Goal: Task Accomplishment & Management: Complete application form

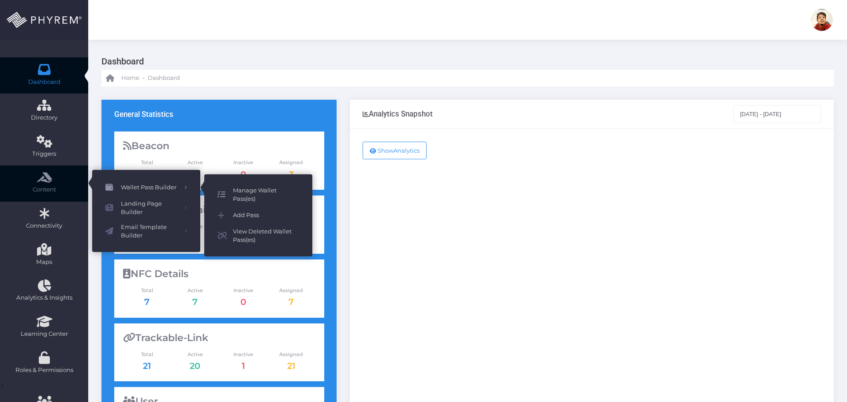
click at [250, 197] on span "Manage Wallet Pass(es)" at bounding box center [266, 194] width 66 height 17
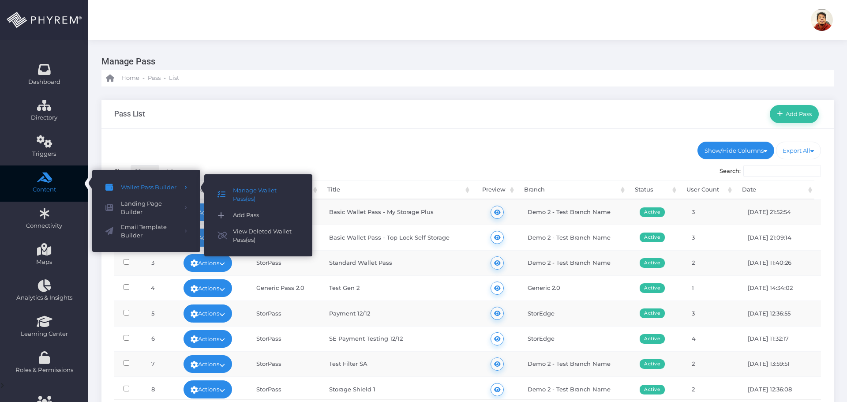
click at [238, 215] on span "Add Pass" at bounding box center [266, 215] width 66 height 11
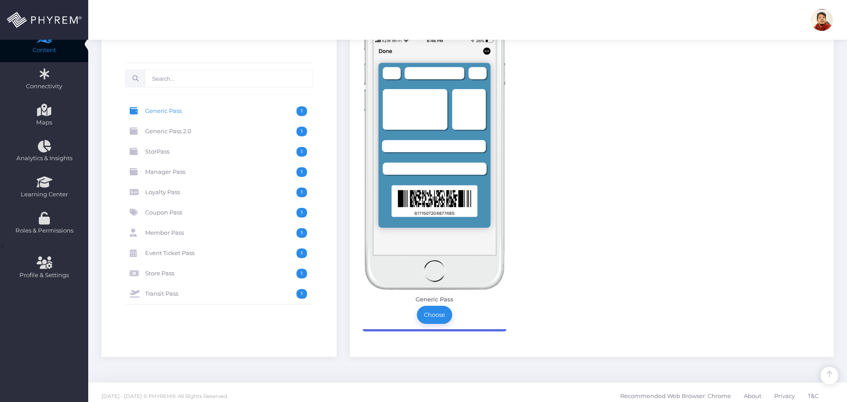
scroll to position [146, 0]
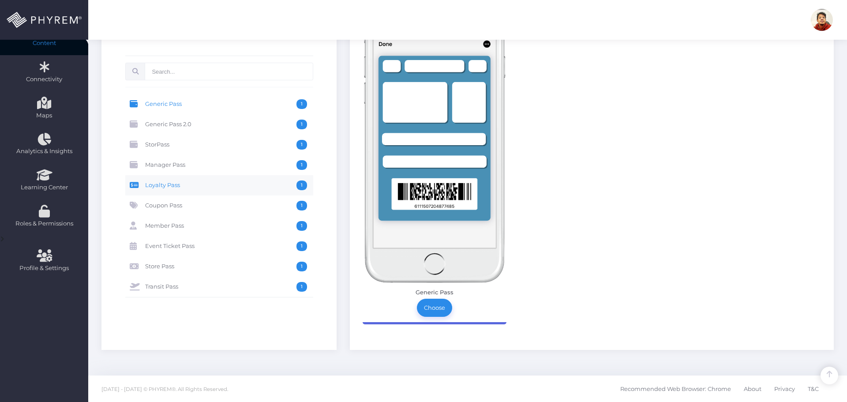
click at [221, 180] on link "Loyalty Pass 1" at bounding box center [219, 185] width 188 height 20
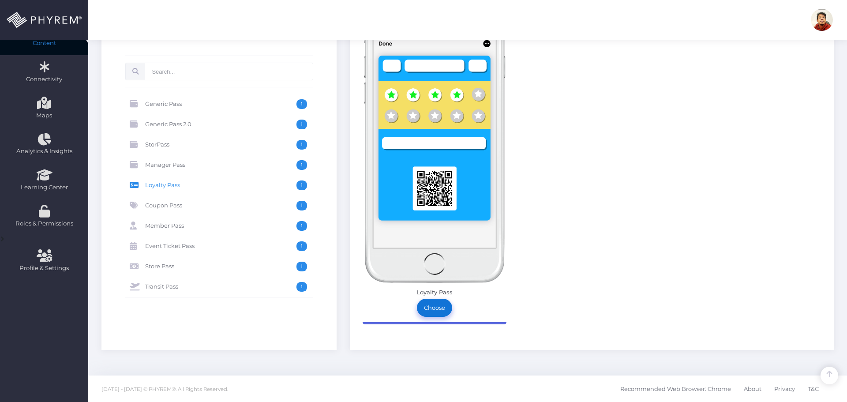
click at [434, 306] on link "Choose" at bounding box center [434, 308] width 35 height 18
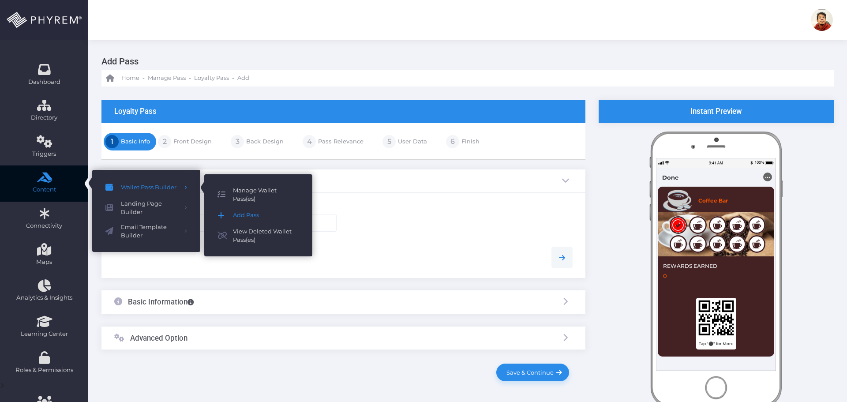
click at [251, 191] on span "Manage Wallet Pass(es)" at bounding box center [266, 194] width 66 height 17
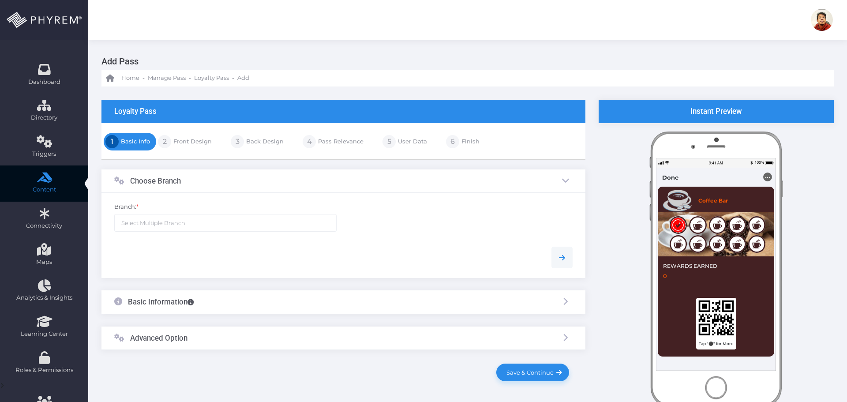
click at [200, 225] on ul at bounding box center [226, 222] width 222 height 17
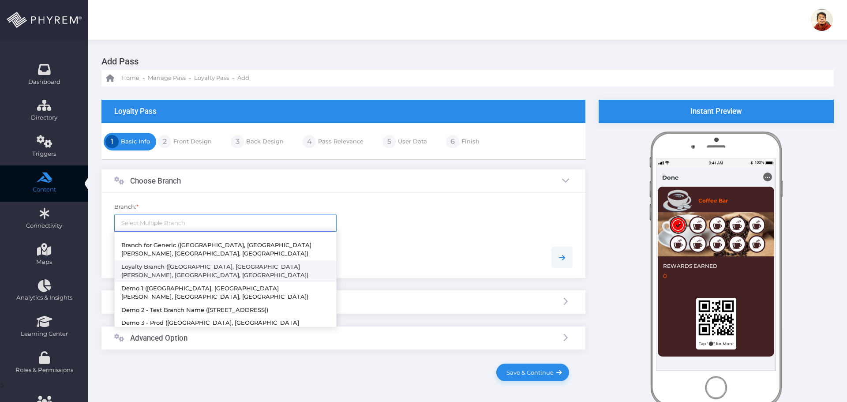
select select "117"
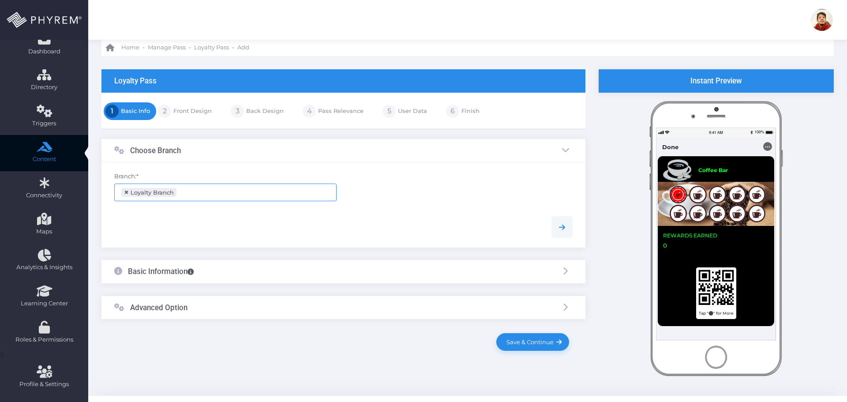
scroll to position [51, 0]
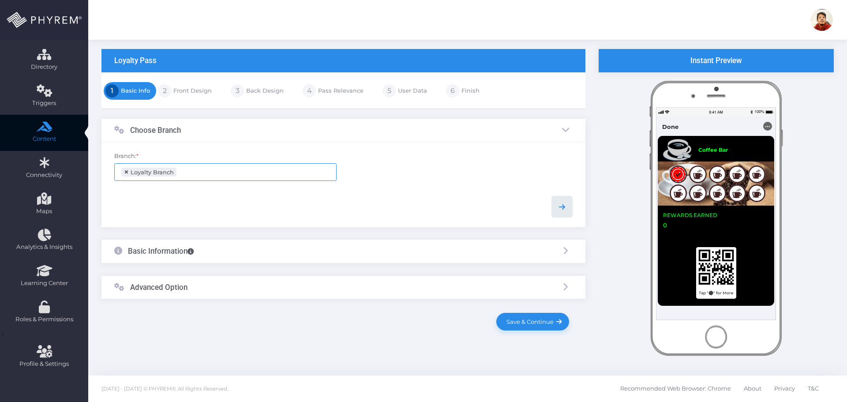
click at [566, 205] on icon at bounding box center [562, 207] width 11 height 11
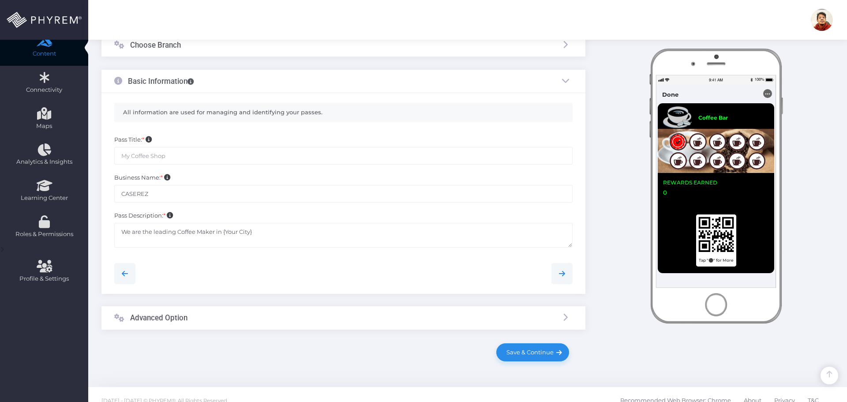
scroll to position [139, 0]
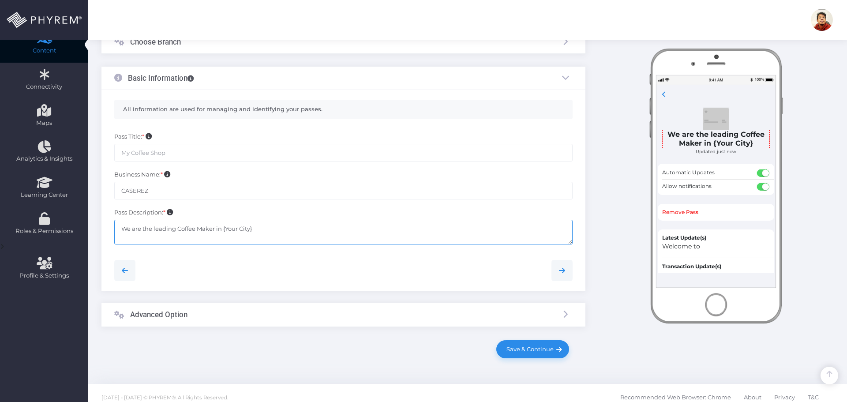
drag, startPoint x: 223, startPoint y: 227, endPoint x: 283, endPoint y: 232, distance: 60.2
click at [283, 232] on textarea "We are the leading Coffee Maker in {Your City}" at bounding box center [343, 232] width 458 height 25
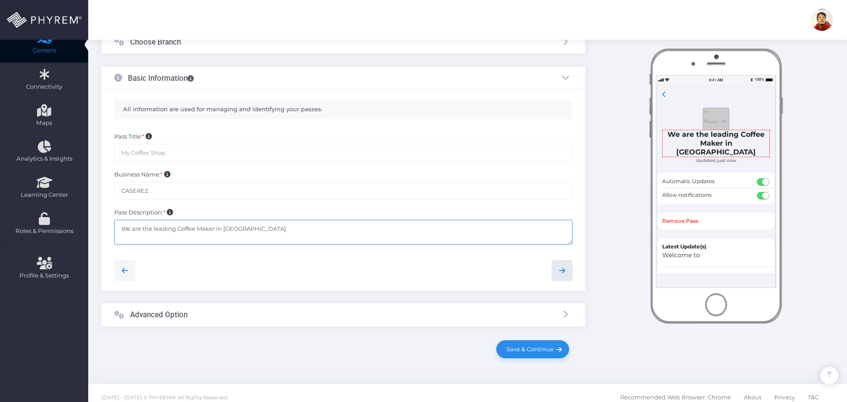
type textarea "We are the leading Coffee Maker in Manila"
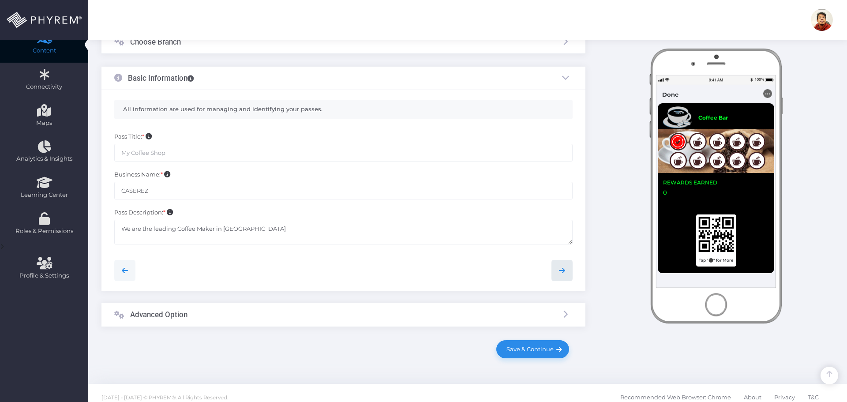
click at [565, 266] on icon at bounding box center [562, 270] width 11 height 11
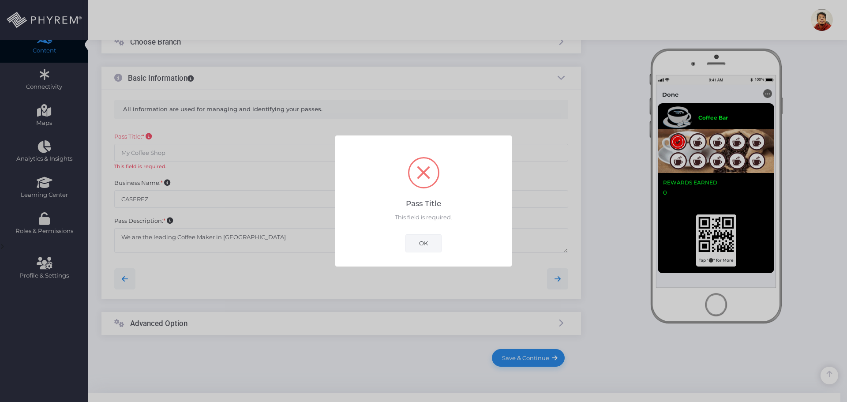
click at [428, 242] on button "OK" at bounding box center [423, 243] width 36 height 18
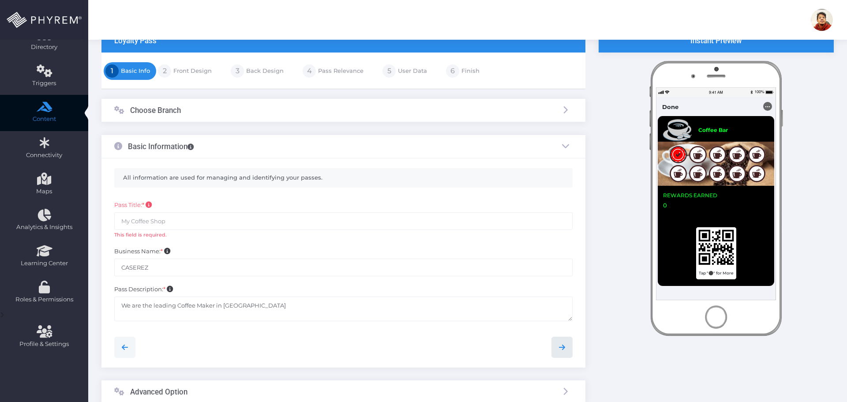
scroll to position [70, 0]
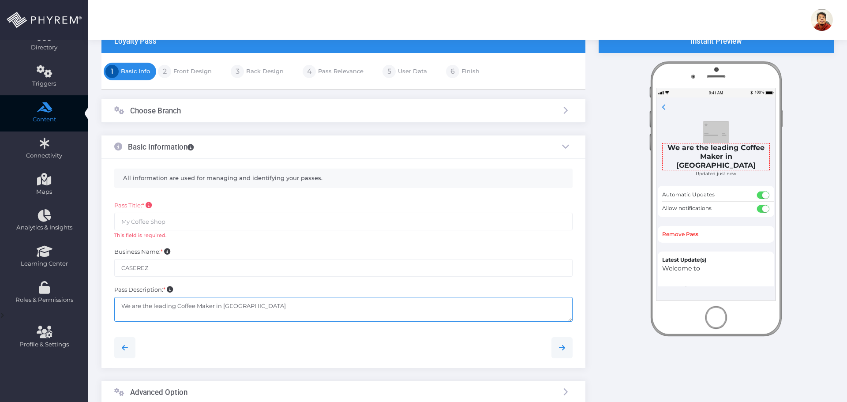
drag, startPoint x: 225, startPoint y: 306, endPoint x: 244, endPoint y: 306, distance: 18.1
click at [244, 306] on textarea "We are the leading Coffee Maker in {Your City}" at bounding box center [343, 309] width 458 height 25
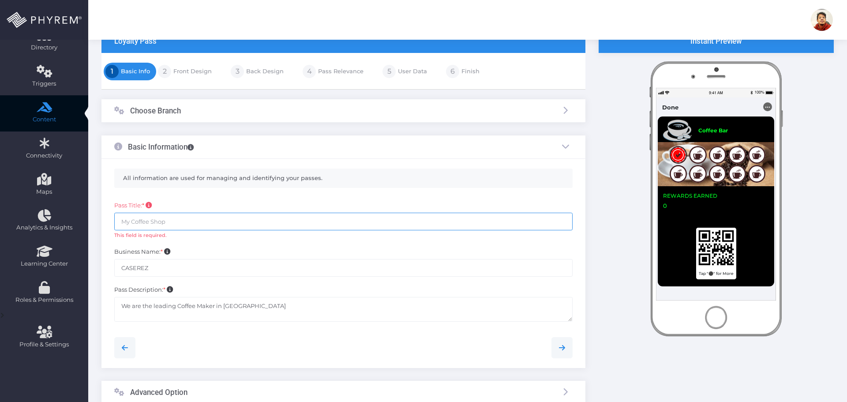
click at [162, 221] on input "text" at bounding box center [343, 222] width 458 height 18
paste input "Manila"
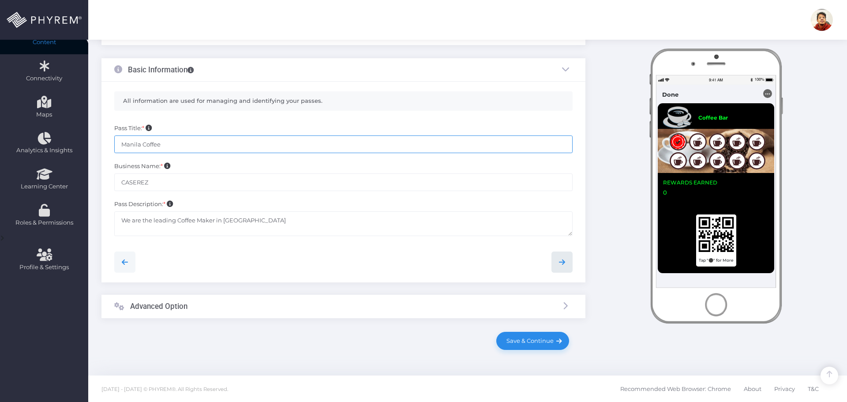
type input "Manila Coffee"
click at [560, 263] on icon at bounding box center [562, 262] width 11 height 11
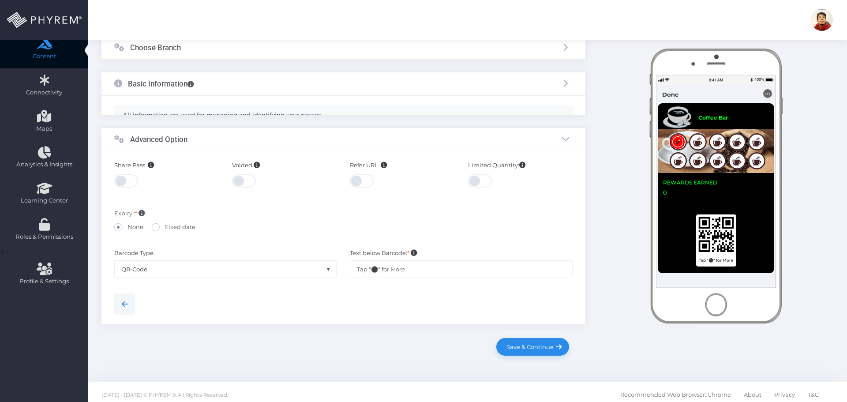
scroll to position [120, 0]
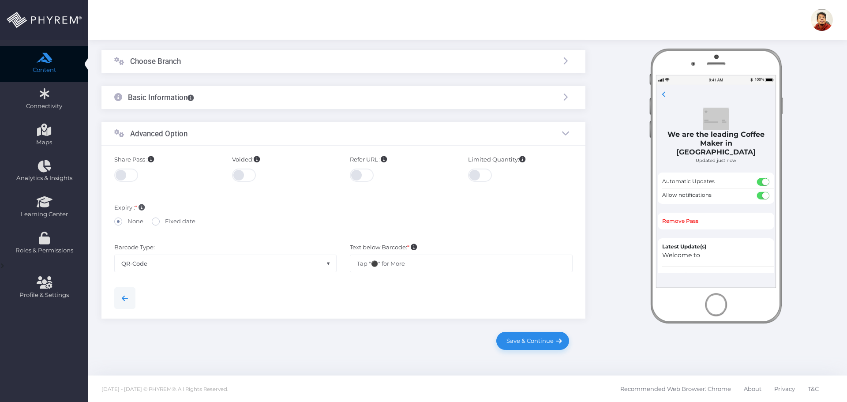
click at [116, 173] on span at bounding box center [126, 175] width 25 height 13
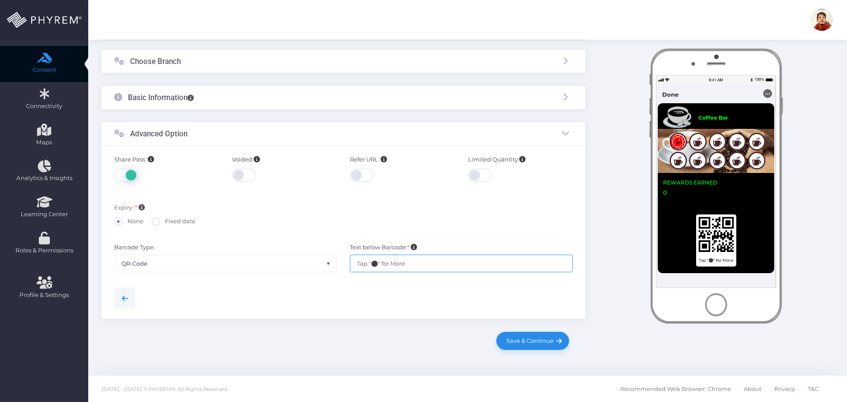
click at [375, 264] on input "Tap "⚫" for More" at bounding box center [461, 264] width 223 height 18
click at [540, 342] on span "Save & Continue" at bounding box center [528, 340] width 50 height 7
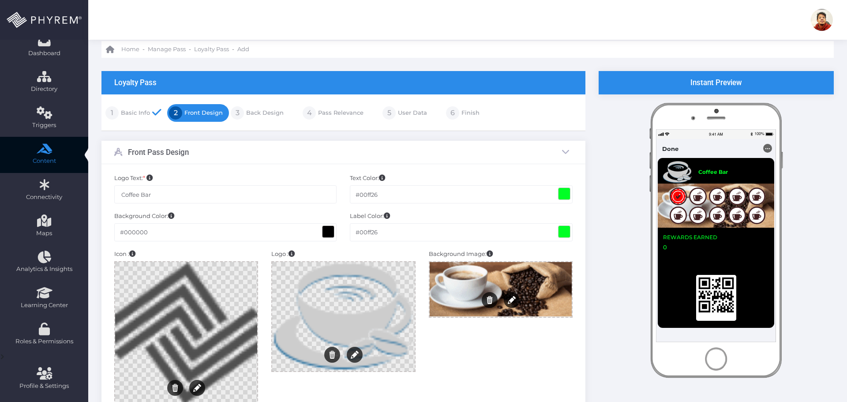
scroll to position [44, 0]
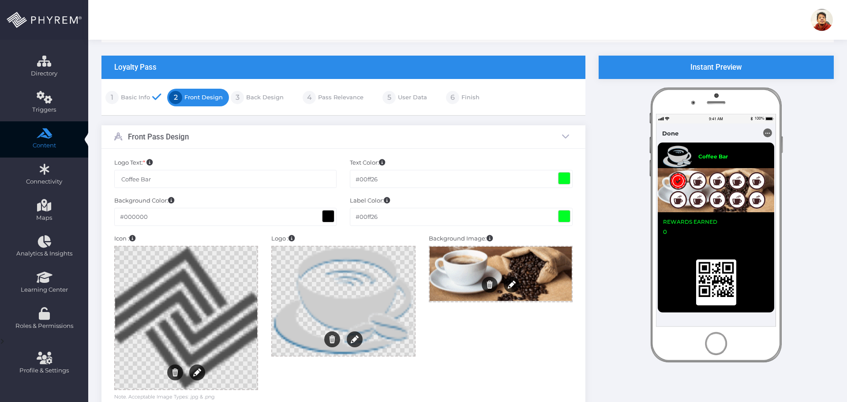
click at [559, 182] on span at bounding box center [564, 178] width 11 height 11
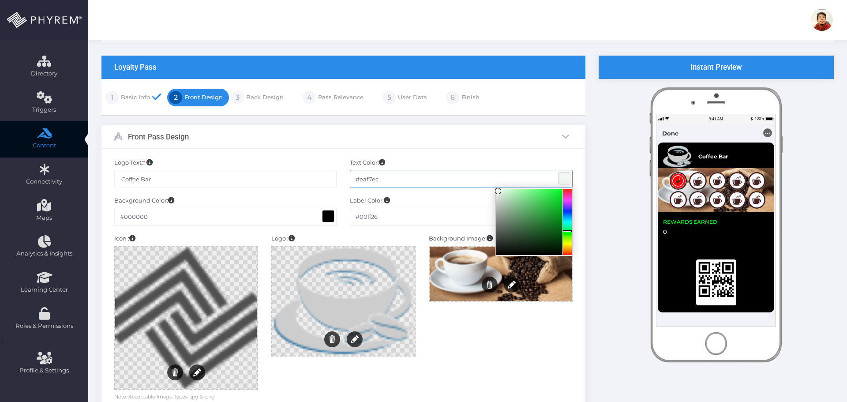
type input "#e8f7eb"
drag, startPoint x: 532, startPoint y: 195, endPoint x: 500, endPoint y: 191, distance: 32.6
click at [500, 191] on div at bounding box center [529, 222] width 66 height 66
drag, startPoint x: 515, startPoint y: 159, endPoint x: 520, endPoint y: 169, distance: 10.5
click at [515, 159] on div "Text Color: Customize the colors that appear on your card. Use the color picker…" at bounding box center [461, 177] width 236 height 38
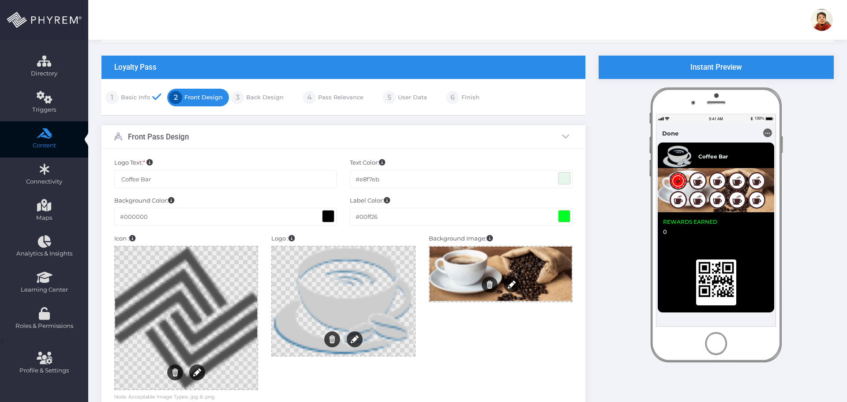
click at [566, 218] on span at bounding box center [564, 215] width 11 height 11
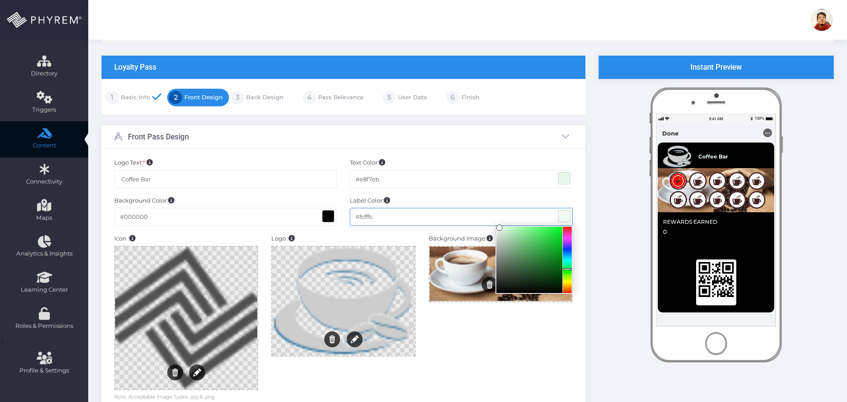
type input "#ffffff"
drag, startPoint x: 521, startPoint y: 233, endPoint x: 496, endPoint y: 227, distance: 25.2
click at [496, 227] on div at bounding box center [529, 260] width 66 height 66
click at [499, 142] on div "Front Pass Design" at bounding box center [343, 136] width 484 height 23
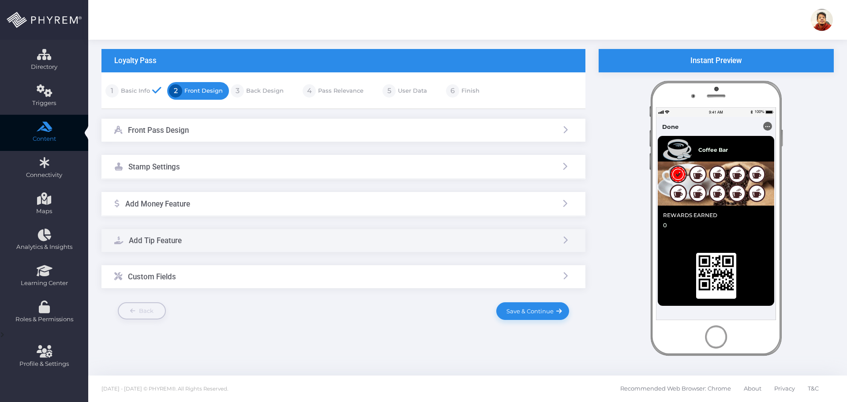
click at [482, 132] on div "Front Pass Design" at bounding box center [343, 130] width 484 height 23
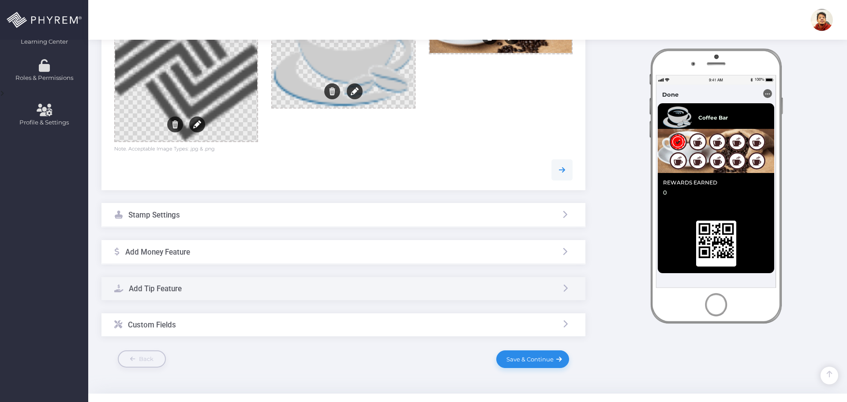
scroll to position [310, 0]
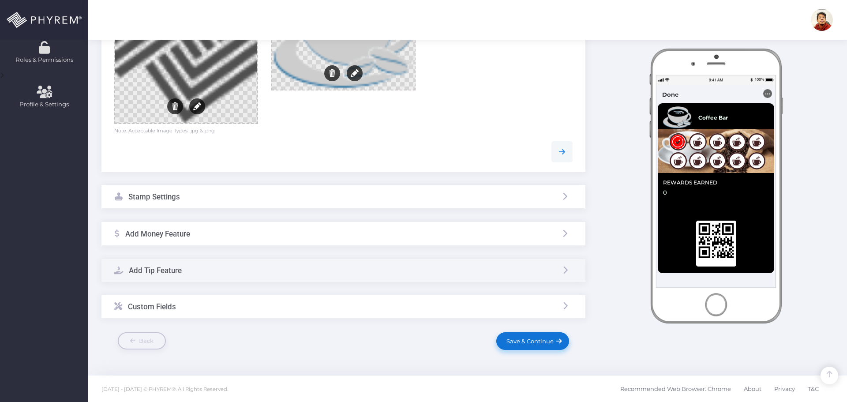
click at [540, 341] on span "Save & Continue" at bounding box center [528, 341] width 50 height 7
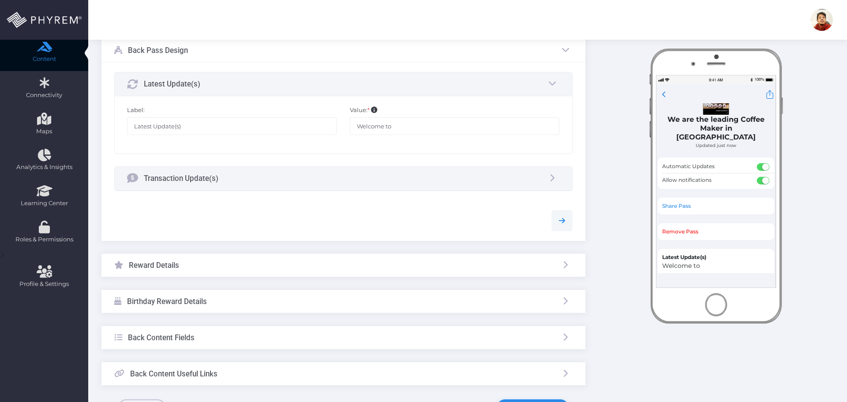
scroll to position [132, 0]
click at [413, 126] on input "Welcome to" at bounding box center [455, 125] width 210 height 18
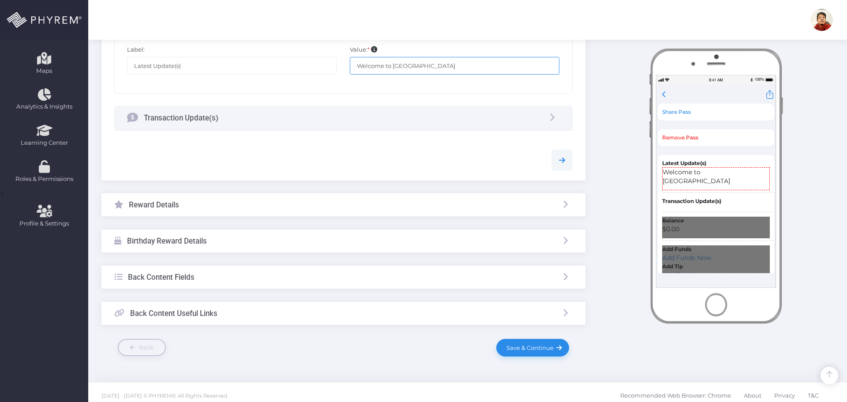
scroll to position [198, 0]
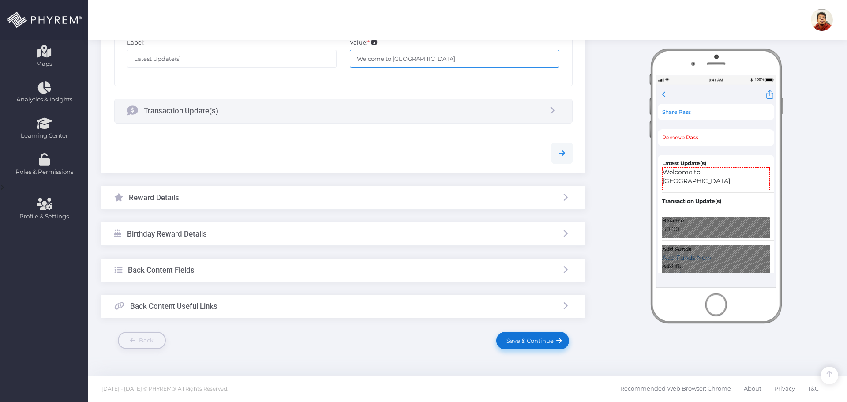
type input "Welcome to Manila"
click at [536, 339] on span "Save & Continue" at bounding box center [528, 340] width 50 height 7
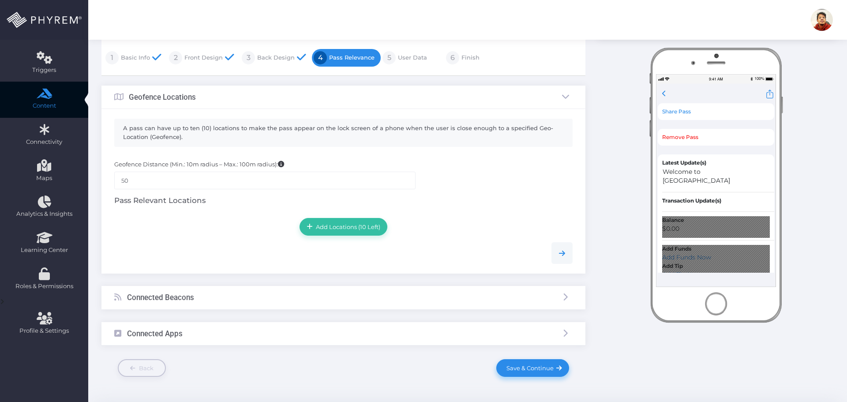
scroll to position [111, 0]
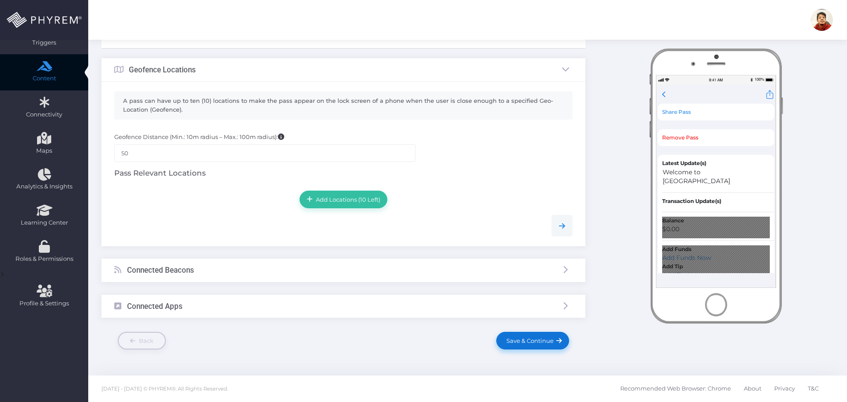
click at [539, 339] on span "Save & Continue" at bounding box center [528, 340] width 50 height 7
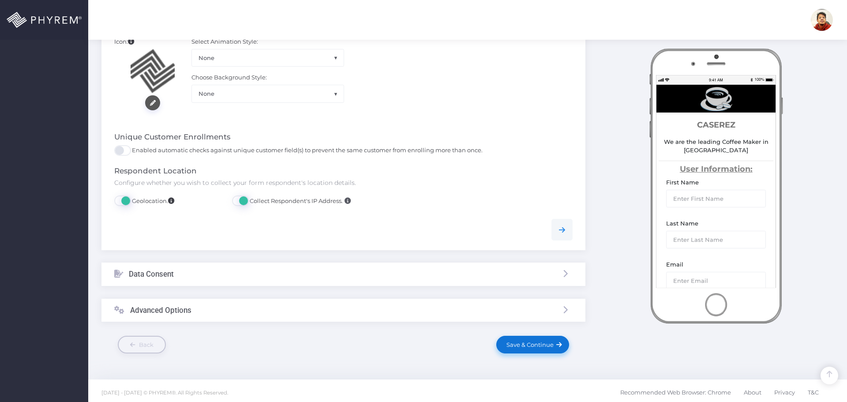
scroll to position [410, 0]
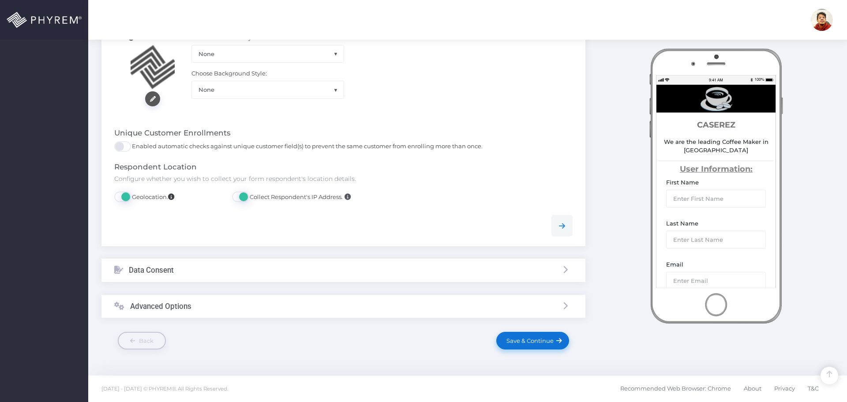
click at [537, 340] on span "Save & Continue" at bounding box center [528, 340] width 50 height 7
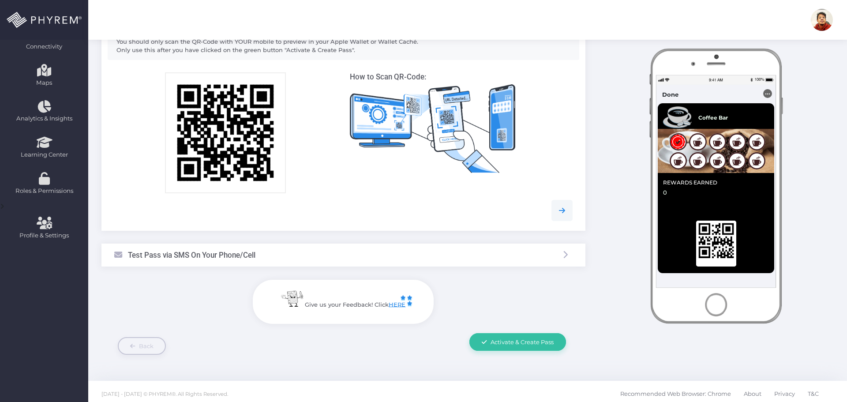
scroll to position [184, 0]
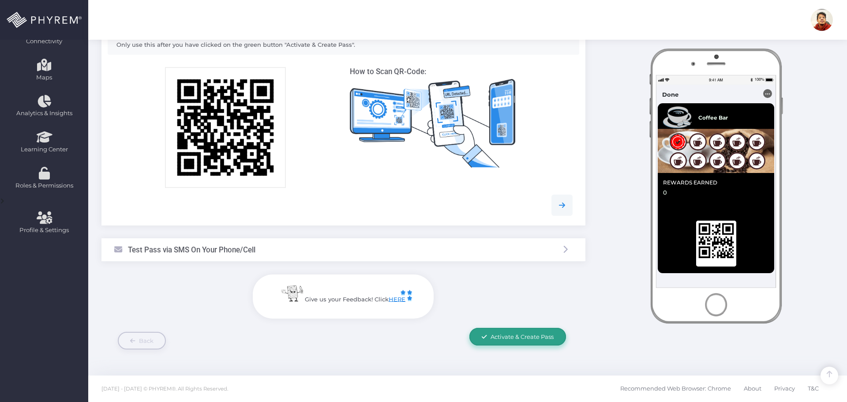
click at [525, 336] on span "Activate & Create Pass" at bounding box center [522, 336] width 63 height 7
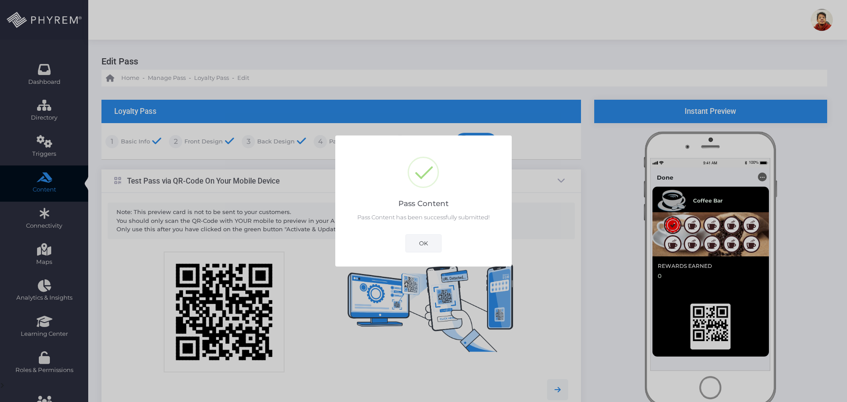
click at [427, 243] on button "OK" at bounding box center [423, 243] width 36 height 18
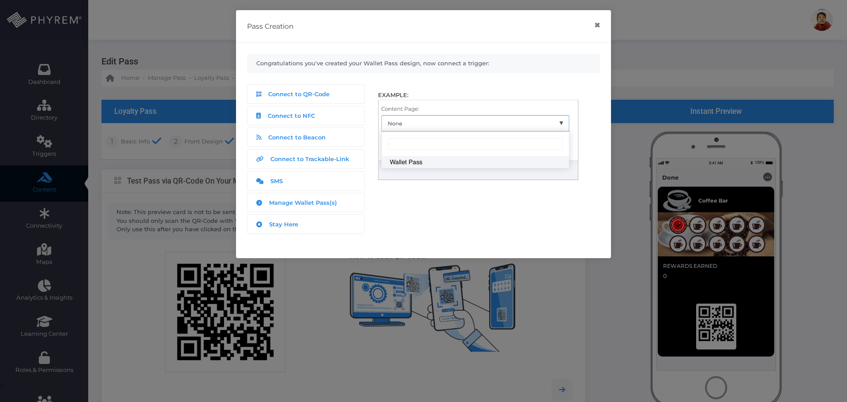
scroll to position [184, 0]
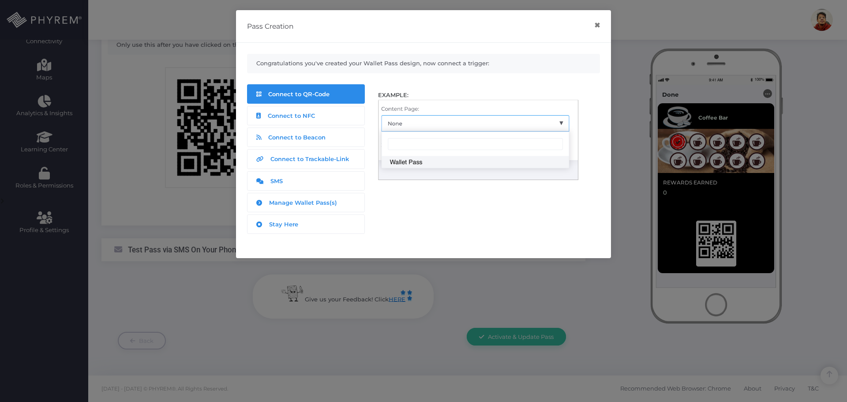
click at [304, 96] on span "Connect to QR-Code" at bounding box center [298, 93] width 61 height 7
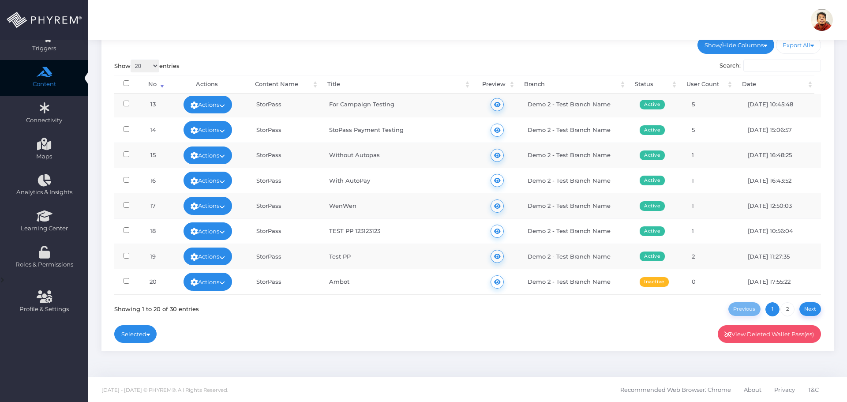
scroll to position [107, 0]
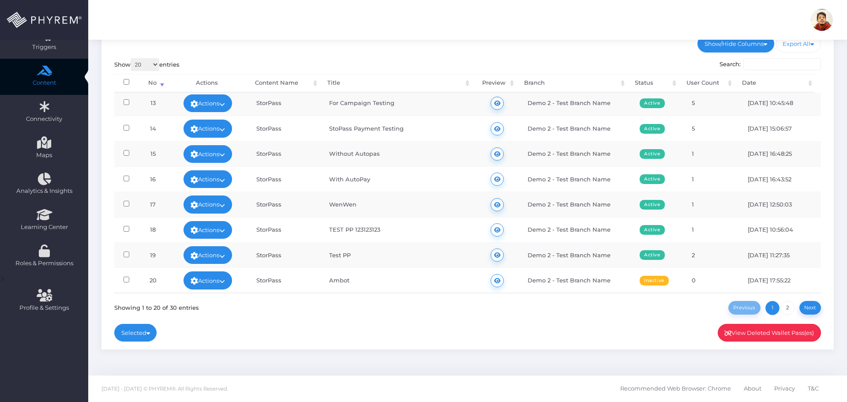
click at [769, 333] on link "View Deleted Wallet Pass(es)" at bounding box center [770, 333] width 104 height 18
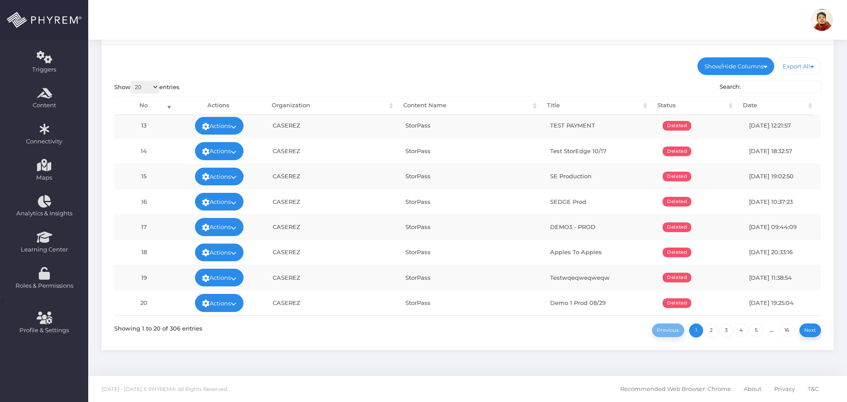
scroll to position [85, 0]
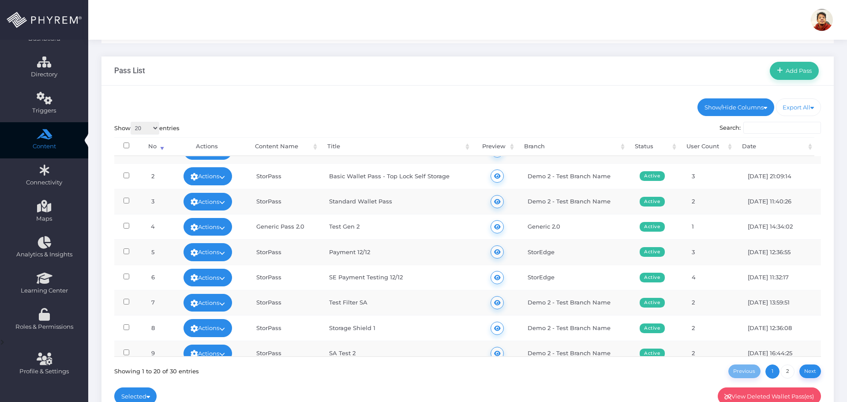
scroll to position [44, 0]
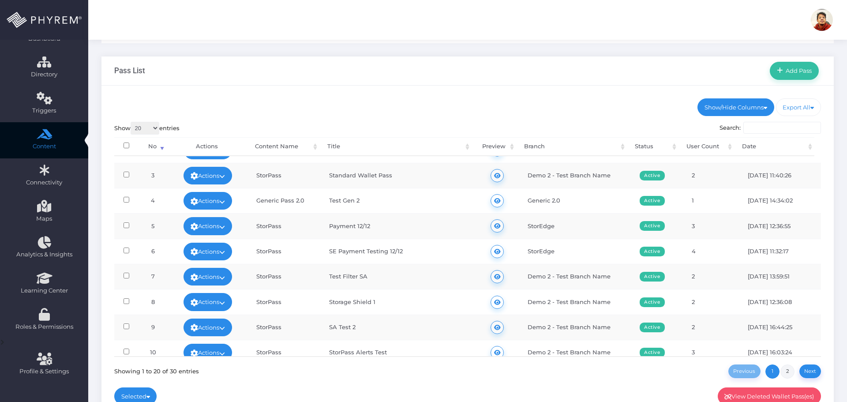
click at [789, 371] on link "2" at bounding box center [787, 371] width 14 height 14
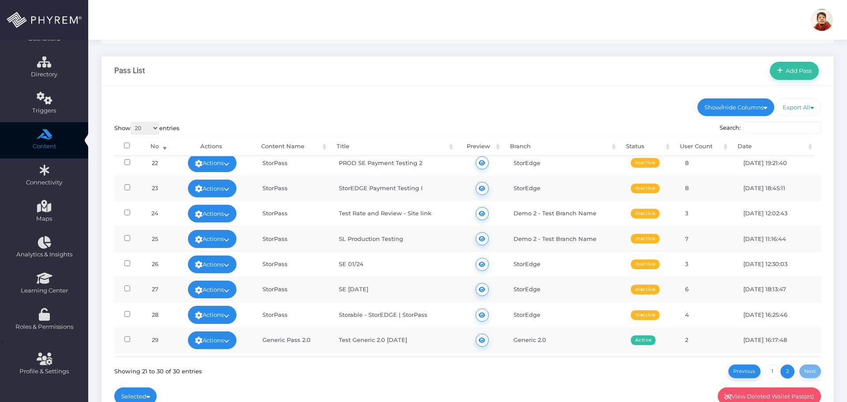
scroll to position [53, 0]
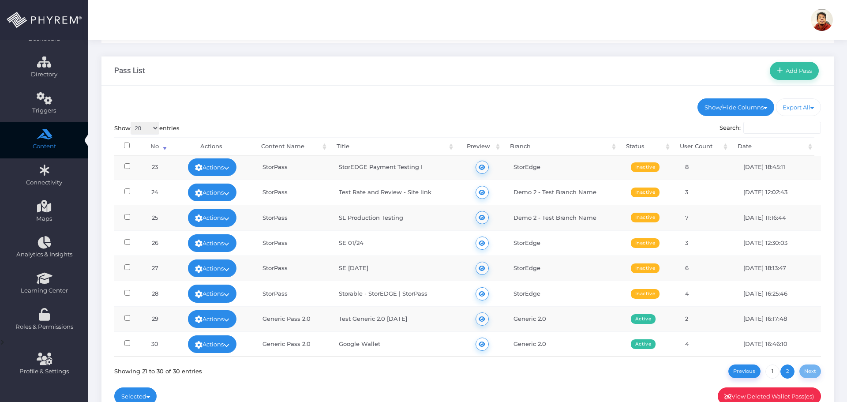
click at [765, 395] on link "View Deleted Wallet Pass(es)" at bounding box center [770, 396] width 104 height 18
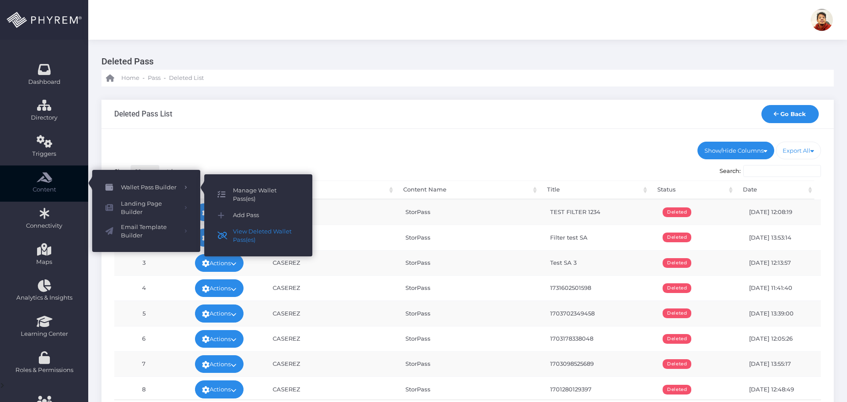
click at [249, 197] on span "Manage Wallet Pass(es)" at bounding box center [266, 194] width 66 height 17
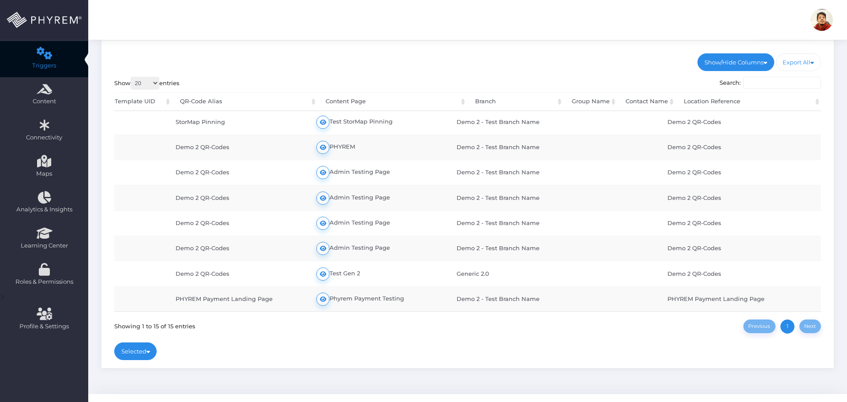
scroll to position [0, 86]
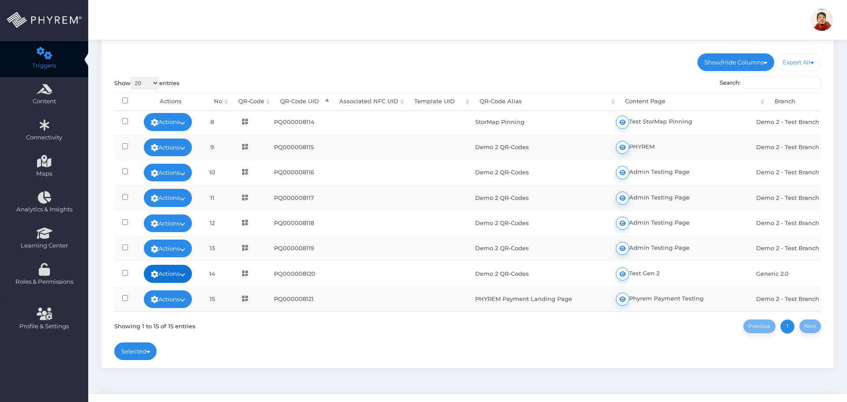
click at [185, 274] on icon at bounding box center [183, 274] width 6 height 0
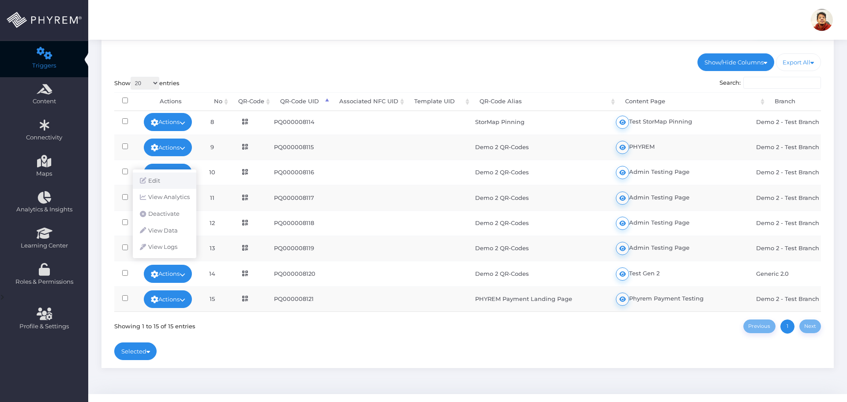
click at [167, 180] on link "Edit" at bounding box center [165, 181] width 64 height 17
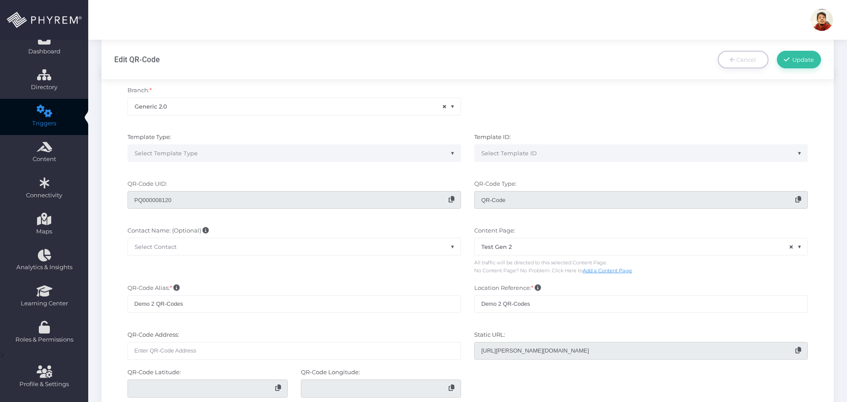
scroll to position [44, 0]
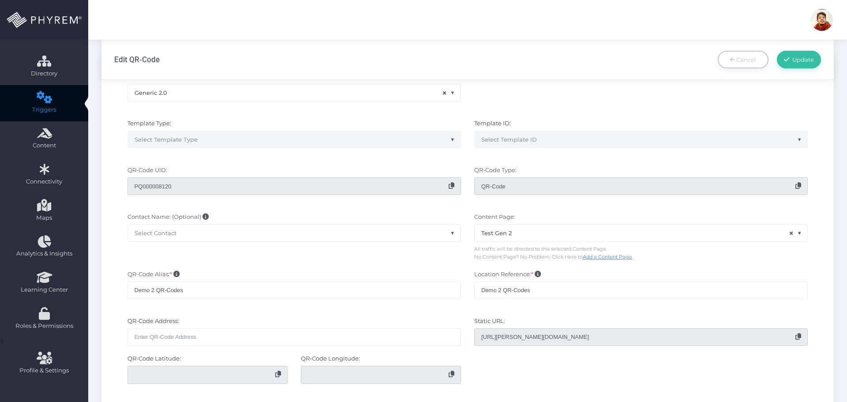
click at [522, 233] on span "× Test Gen 2" at bounding box center [641, 233] width 333 height 17
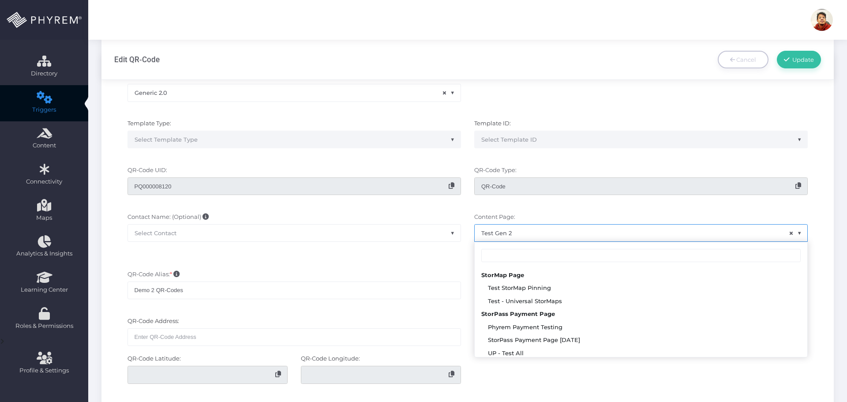
scroll to position [406, 0]
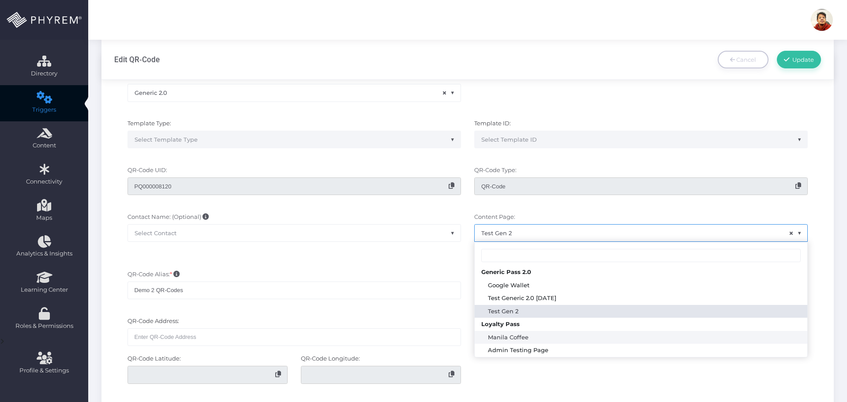
select select "2701"
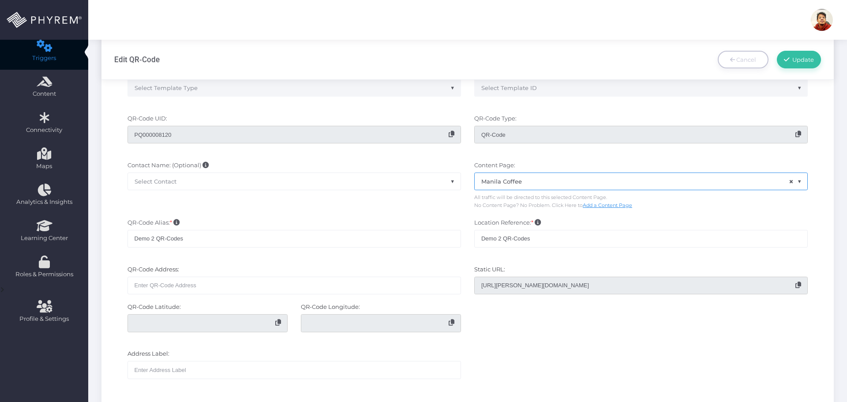
scroll to position [88, 0]
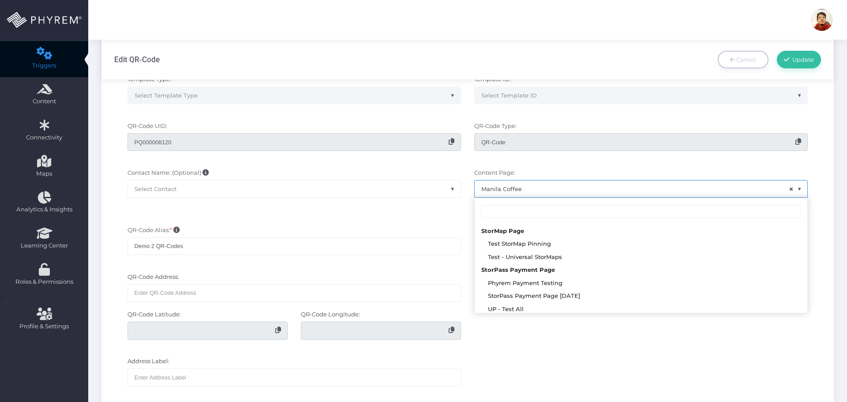
click at [512, 194] on span "× Manila Coffee" at bounding box center [641, 188] width 333 height 17
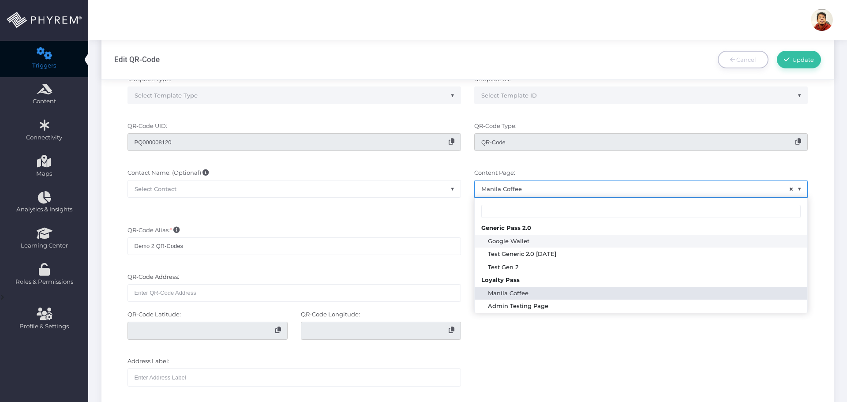
click at [502, 186] on span "× Manila Coffee" at bounding box center [641, 188] width 333 height 17
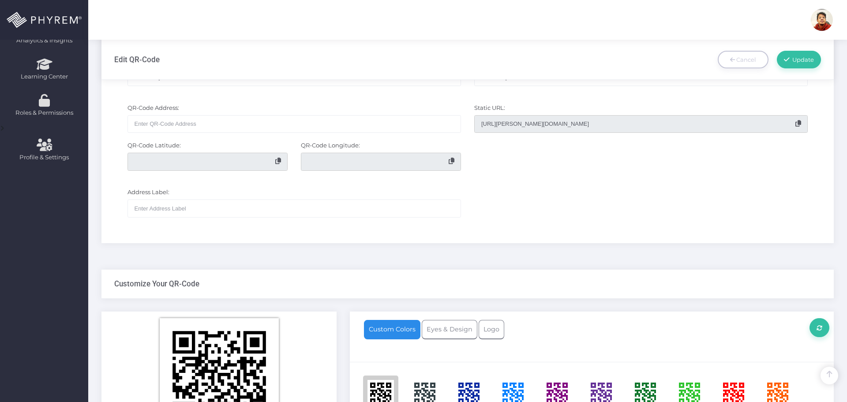
scroll to position [265, 0]
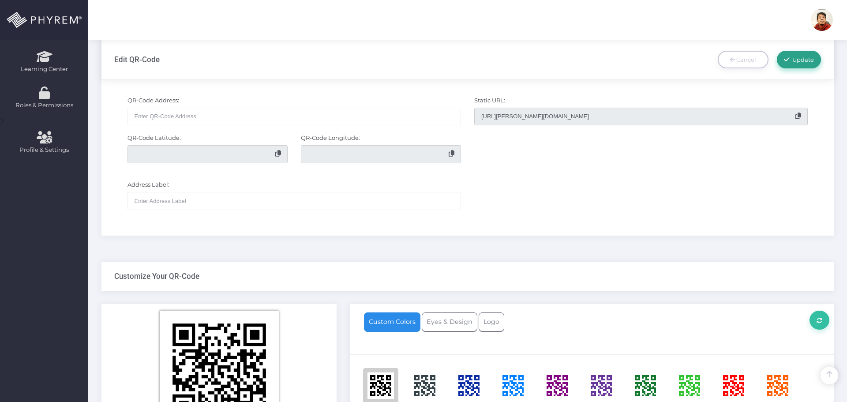
click at [795, 60] on span "Update" at bounding box center [802, 59] width 25 height 7
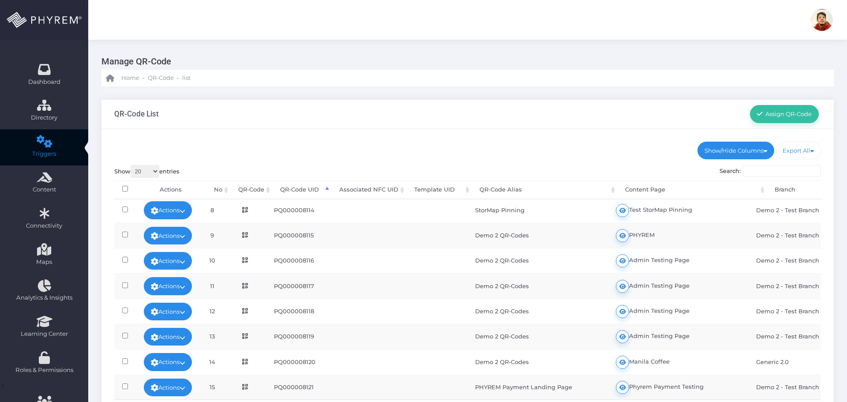
scroll to position [186, 0]
click at [248, 359] on icon at bounding box center [245, 362] width 6 height 6
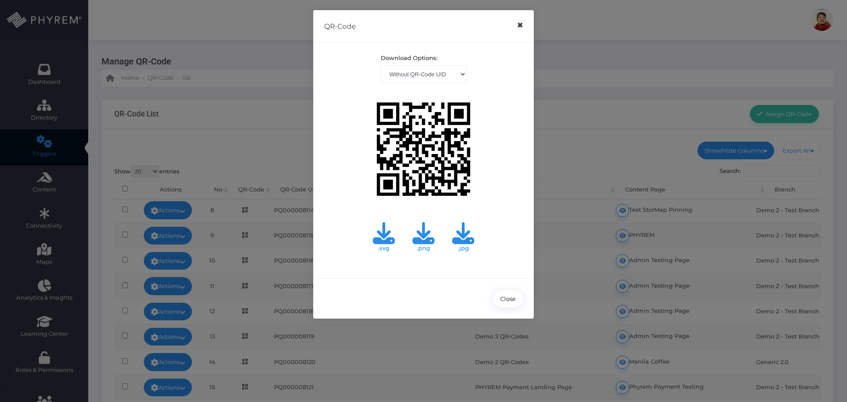
click at [519, 25] on button "×" at bounding box center [519, 25] width 17 height 20
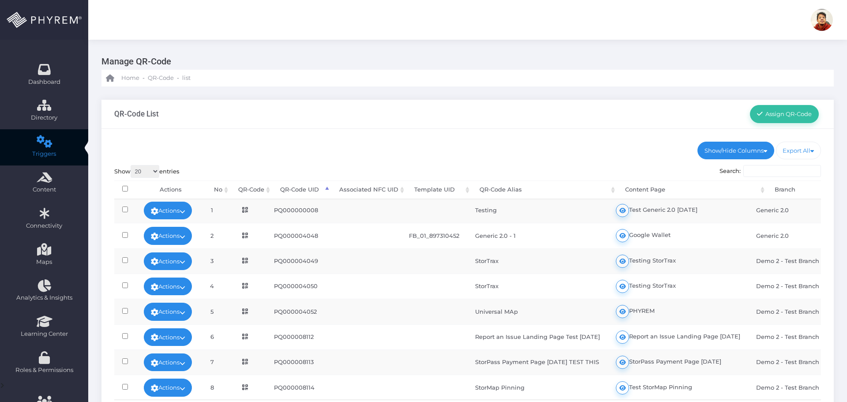
scroll to position [0, 0]
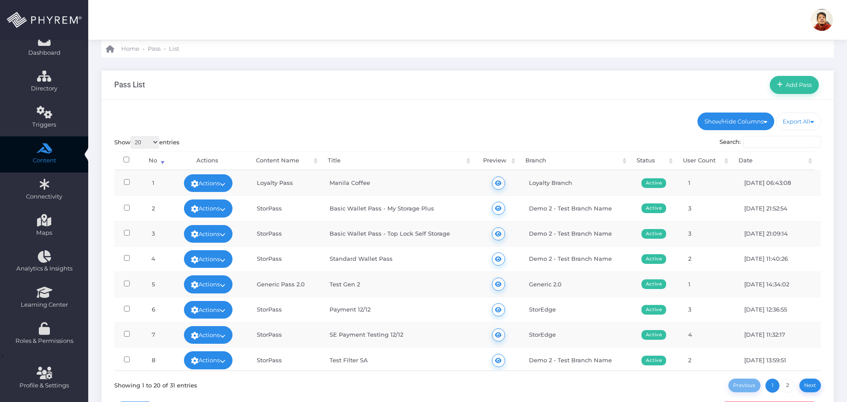
scroll to position [44, 0]
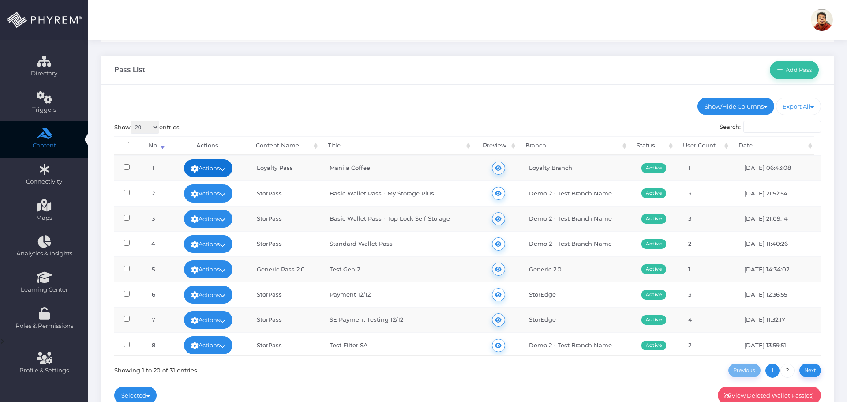
click at [220, 168] on link "Actions" at bounding box center [208, 168] width 49 height 18
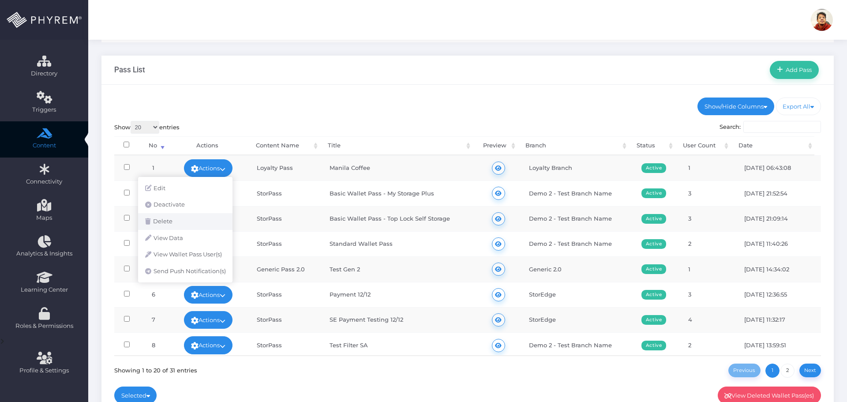
click at [185, 222] on link "Delete" at bounding box center [185, 221] width 94 height 17
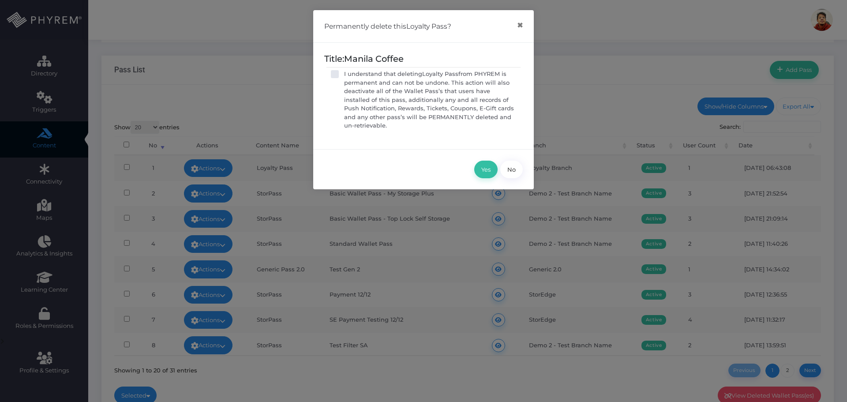
click at [400, 101] on p "I understand that deleting Loyalty Pass from PHYREM is permanent and can not be…" at bounding box center [430, 100] width 172 height 60
click at [350, 75] on input "I understand that deleting Loyalty Pass from PHYREM is permanent and can not be…" at bounding box center [347, 73] width 6 height 6
checkbox input "true"
click at [486, 168] on button "Yes" at bounding box center [485, 170] width 23 height 18
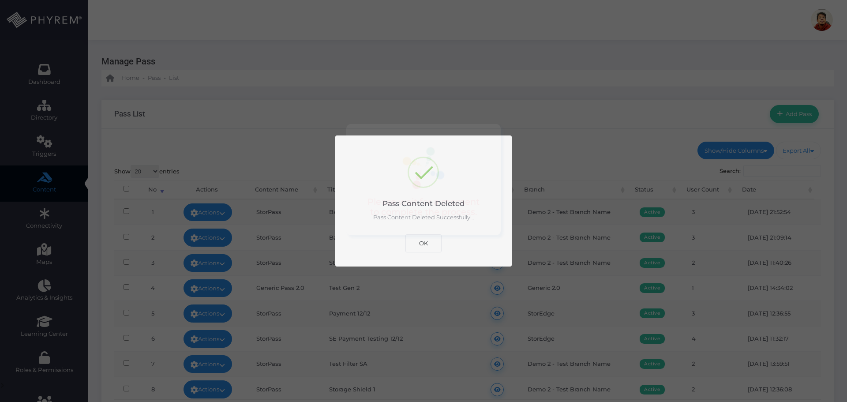
scroll to position [0, 0]
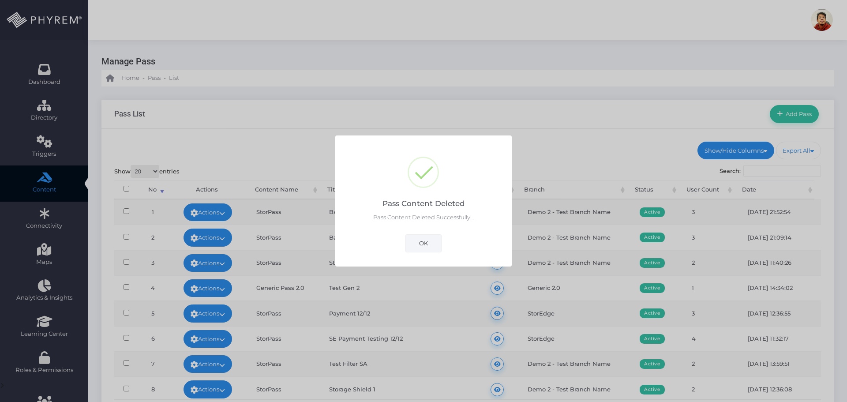
click at [434, 241] on button "OK" at bounding box center [423, 243] width 36 height 18
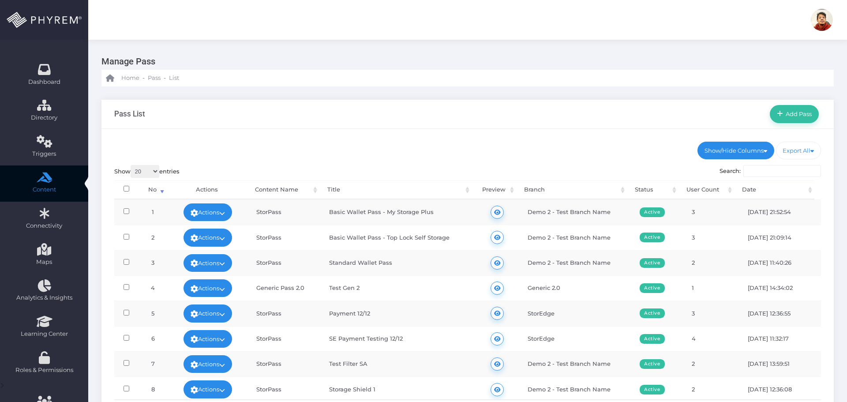
scroll to position [44, 0]
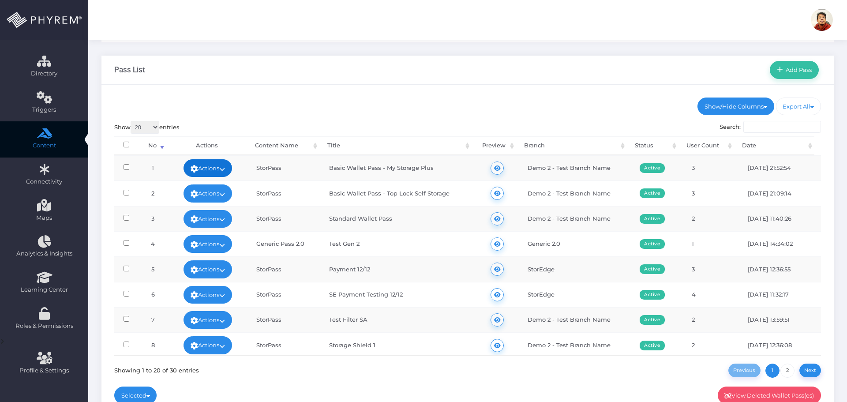
click at [221, 164] on link "Actions" at bounding box center [208, 168] width 49 height 18
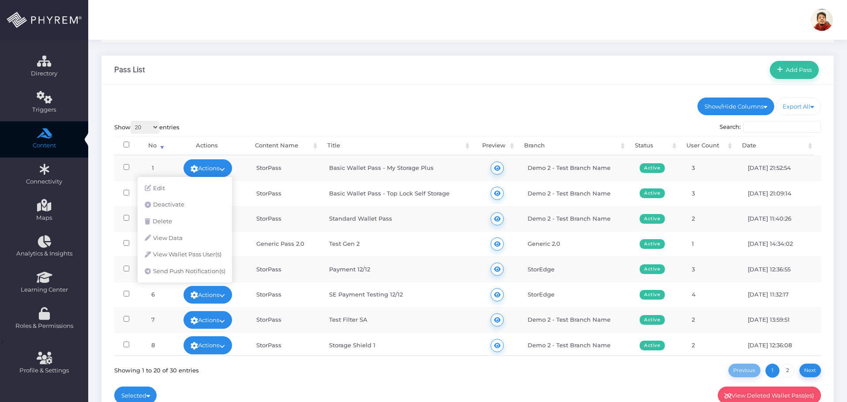
click at [469, 112] on ul "Show/Hide Columns No Content Name Title Branch Status Date" at bounding box center [467, 107] width 707 height 18
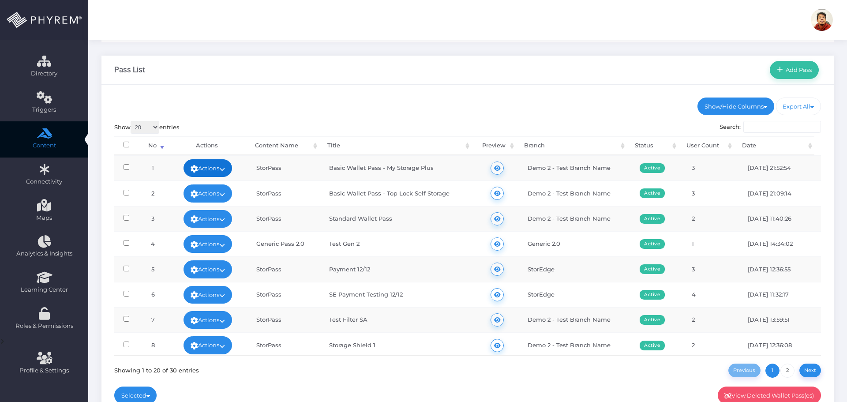
click at [204, 169] on link "Actions" at bounding box center [208, 168] width 49 height 18
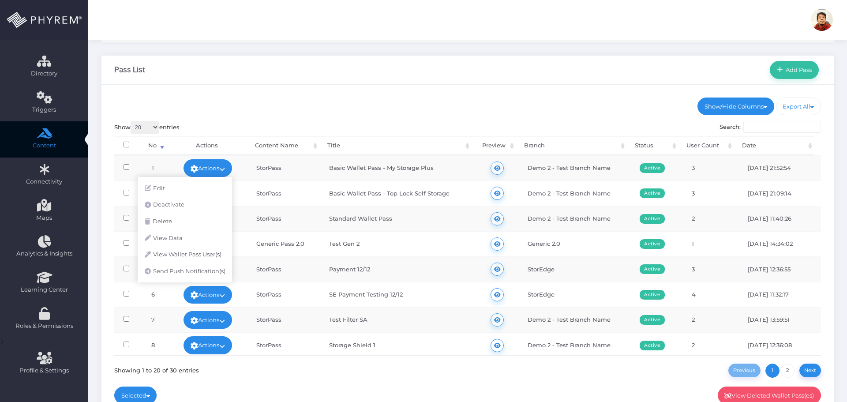
click at [227, 103] on ul "Show/Hide Columns No Content Name Title Branch Status Date" at bounding box center [467, 107] width 707 height 18
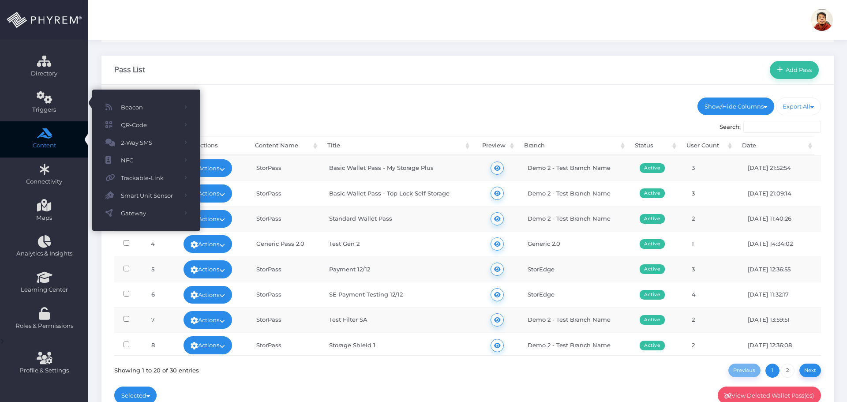
click at [361, 117] on div "Show/Hide Columns No Title" at bounding box center [467, 248] width 732 height 327
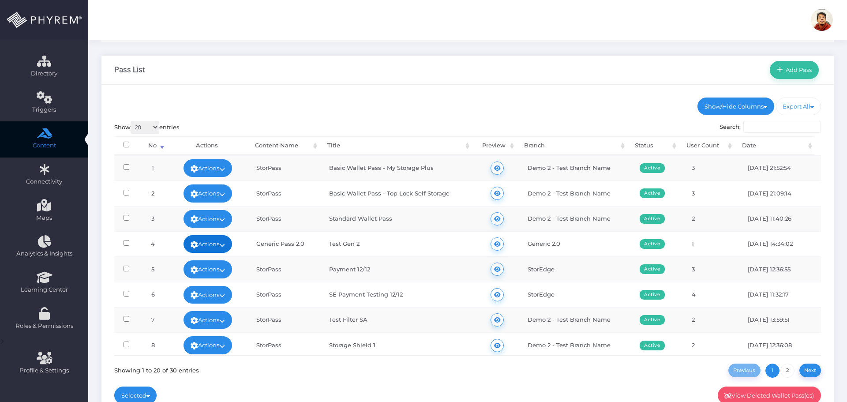
click at [217, 247] on link "Actions" at bounding box center [208, 244] width 49 height 18
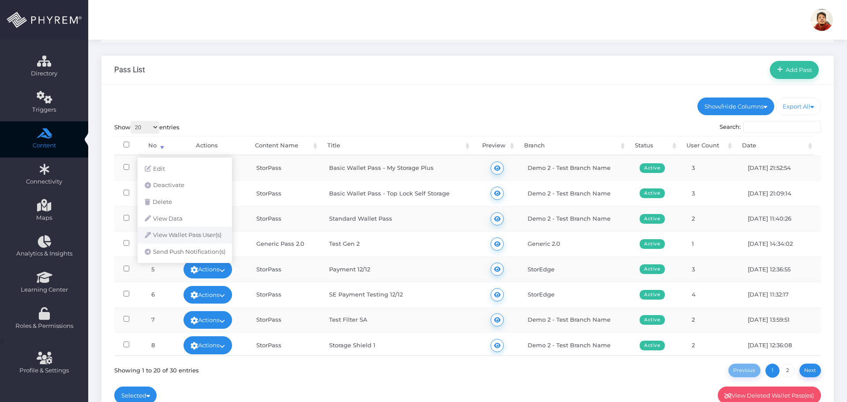
click at [202, 235] on link "View Wallet Pass User(s)" at bounding box center [185, 235] width 94 height 17
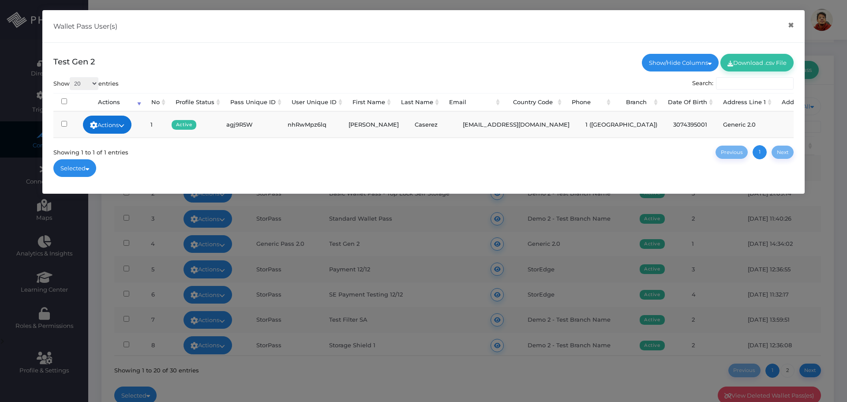
click at [122, 120] on link "Actions" at bounding box center [107, 125] width 49 height 18
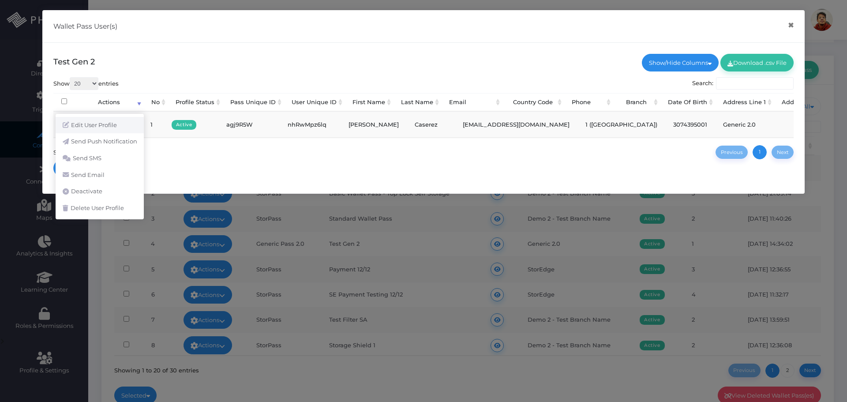
click at [121, 127] on link "Edit User Profile" at bounding box center [100, 125] width 88 height 17
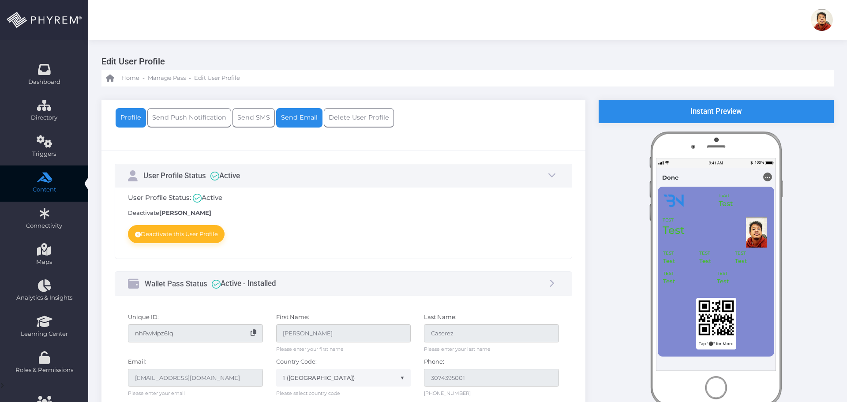
click at [291, 117] on link "Send Email" at bounding box center [299, 117] width 46 height 19
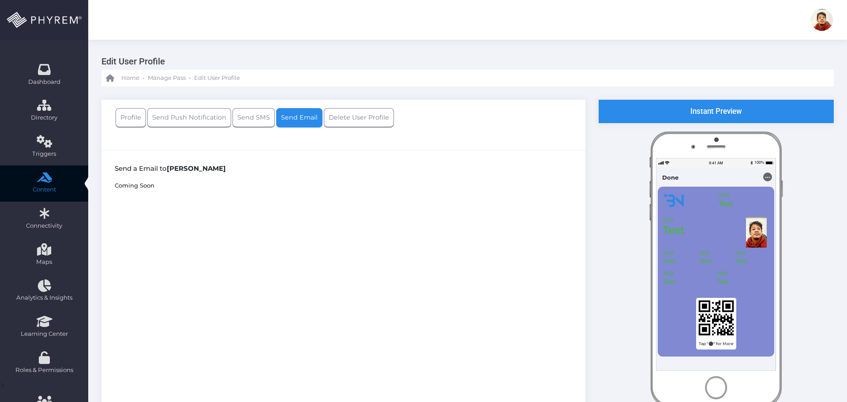
click at [337, 117] on link "Delete User Profile" at bounding box center [359, 117] width 70 height 19
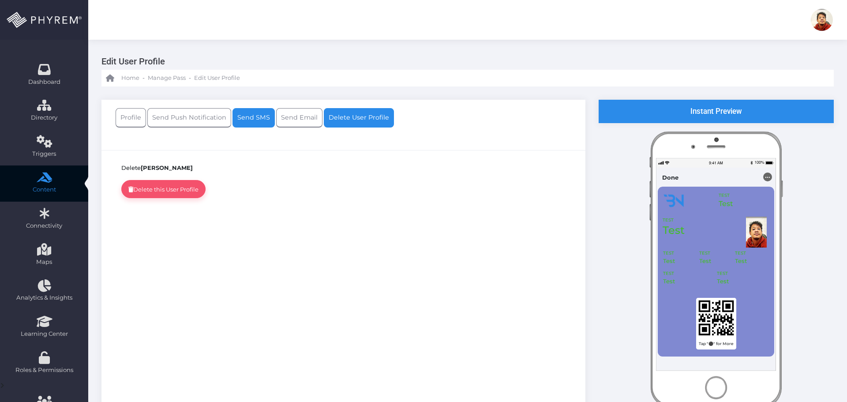
click at [264, 110] on link "Send SMS" at bounding box center [254, 117] width 42 height 19
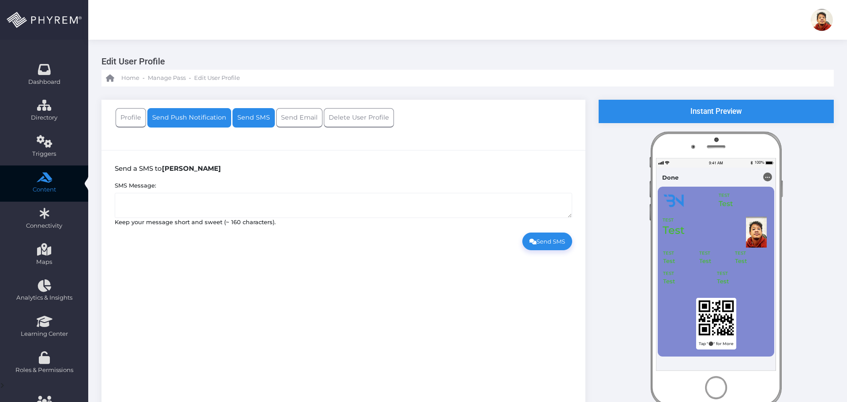
click at [204, 120] on link "Send Push Notification" at bounding box center [189, 117] width 84 height 19
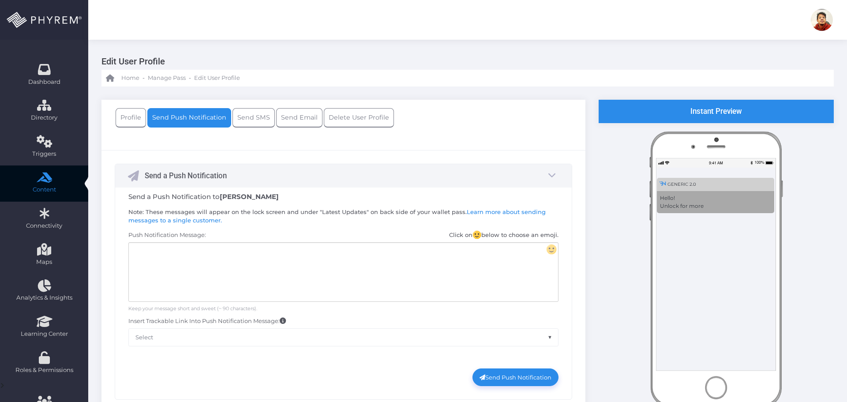
click at [134, 123] on link "Profile" at bounding box center [131, 117] width 30 height 19
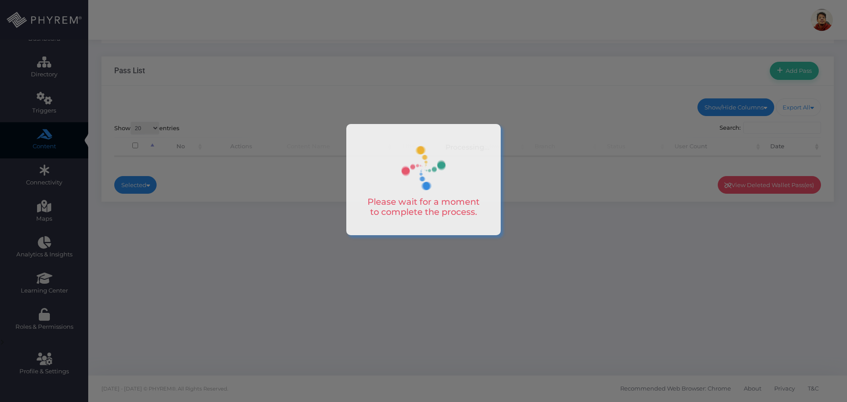
scroll to position [43, 0]
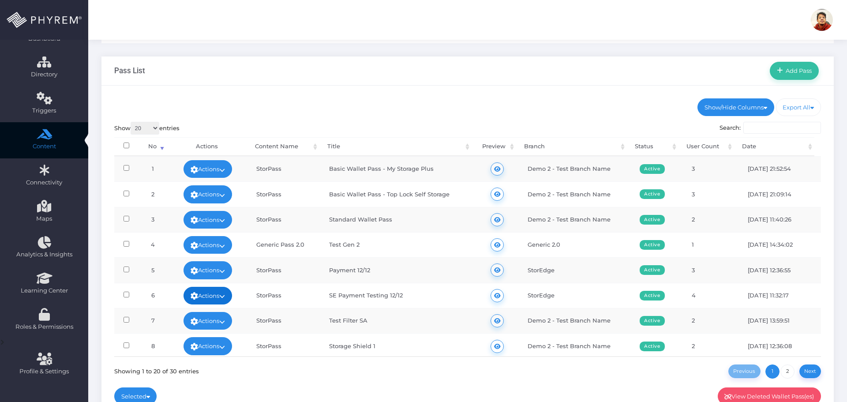
click at [218, 296] on link "Actions" at bounding box center [208, 296] width 49 height 18
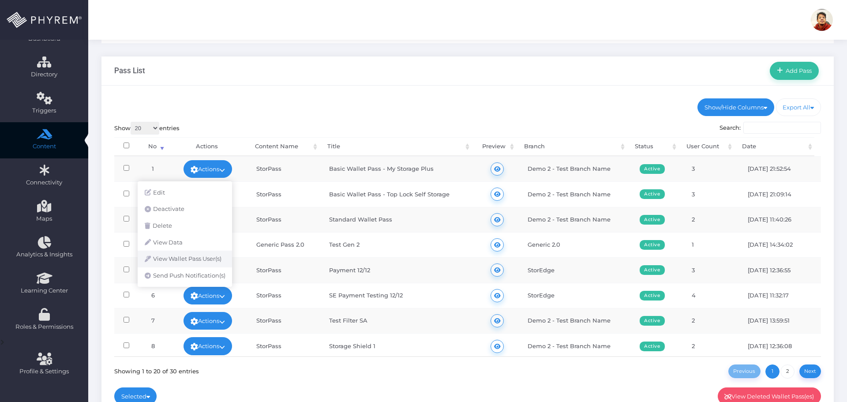
click at [201, 258] on link "View Wallet Pass User(s)" at bounding box center [185, 259] width 94 height 17
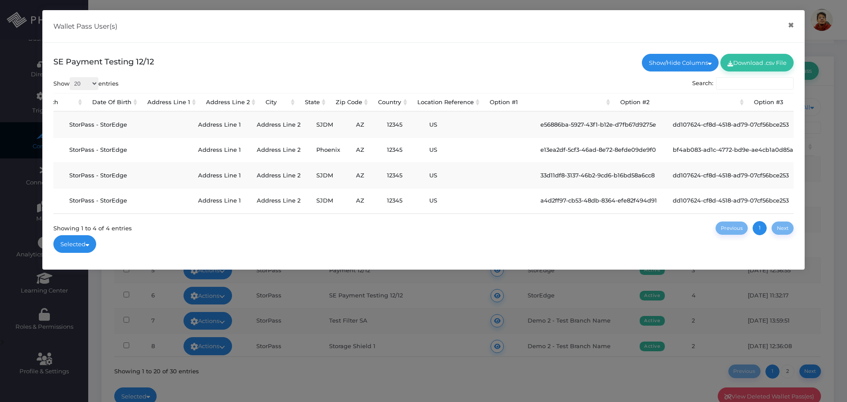
scroll to position [0, 0]
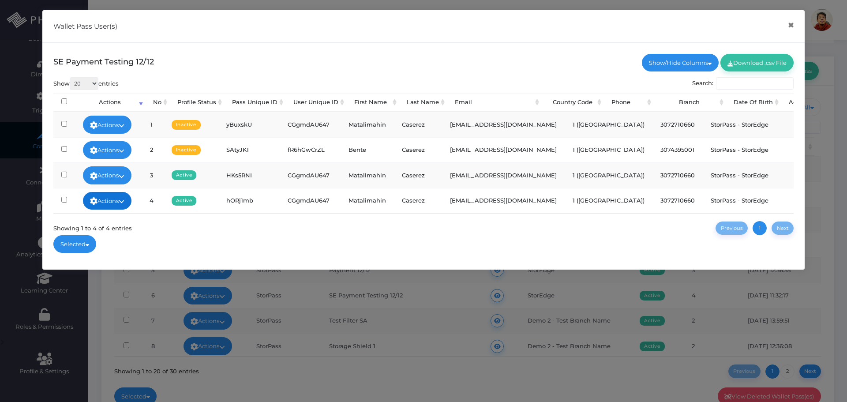
click at [123, 196] on link "Actions" at bounding box center [107, 201] width 49 height 18
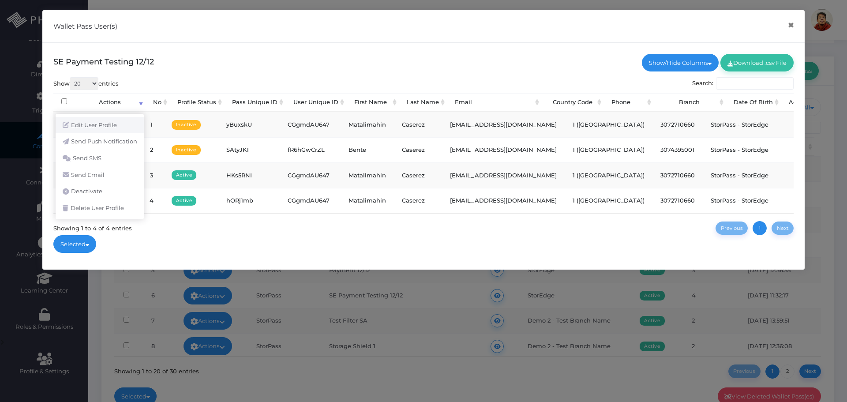
click at [110, 128] on link "Edit User Profile" at bounding box center [100, 125] width 88 height 17
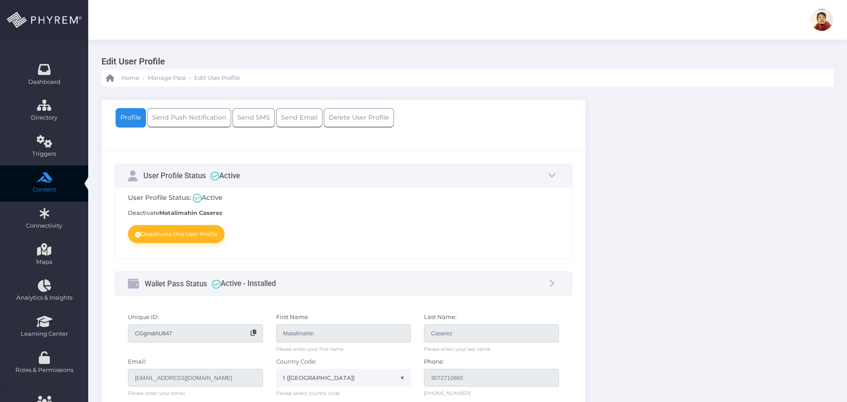
click at [828, 20] on img at bounding box center [822, 20] width 22 height 22
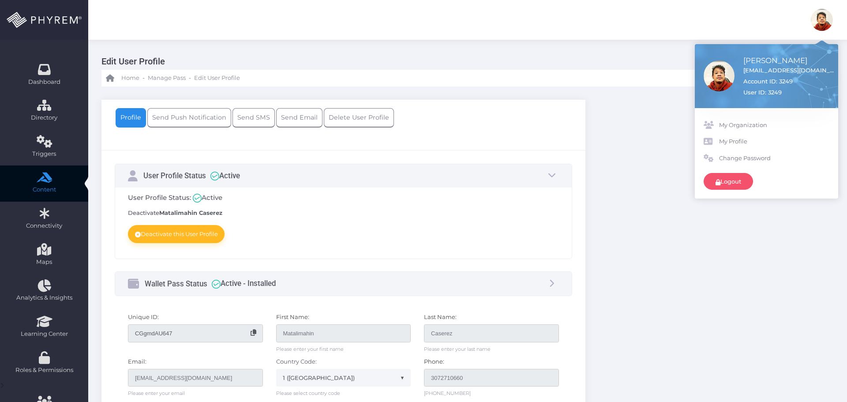
click at [732, 183] on link "Logout" at bounding box center [728, 181] width 49 height 17
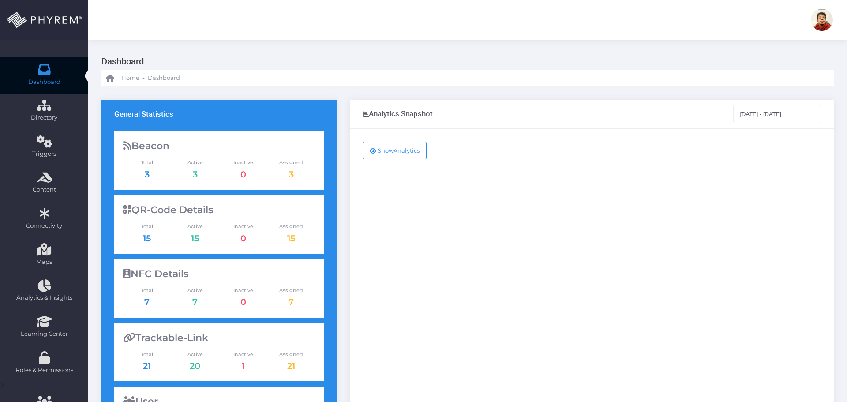
drag, startPoint x: 823, startPoint y: 18, endPoint x: 817, endPoint y: 30, distance: 13.2
click at [823, 18] on img at bounding box center [822, 20] width 22 height 22
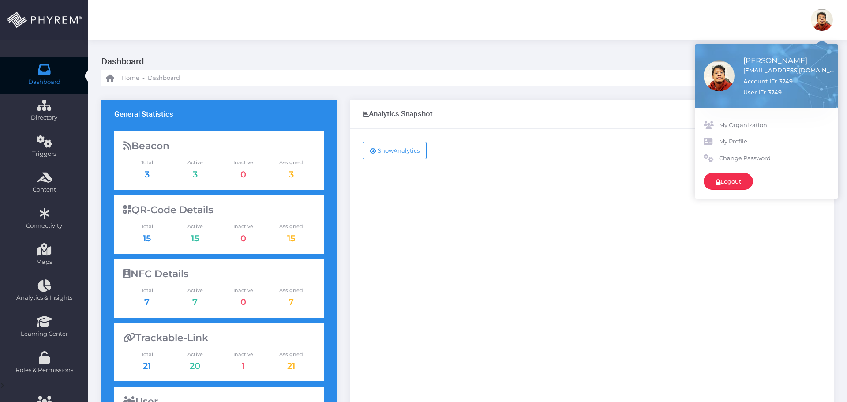
click at [724, 184] on link "Logout" at bounding box center [728, 181] width 49 height 17
